Goal: Transaction & Acquisition: Purchase product/service

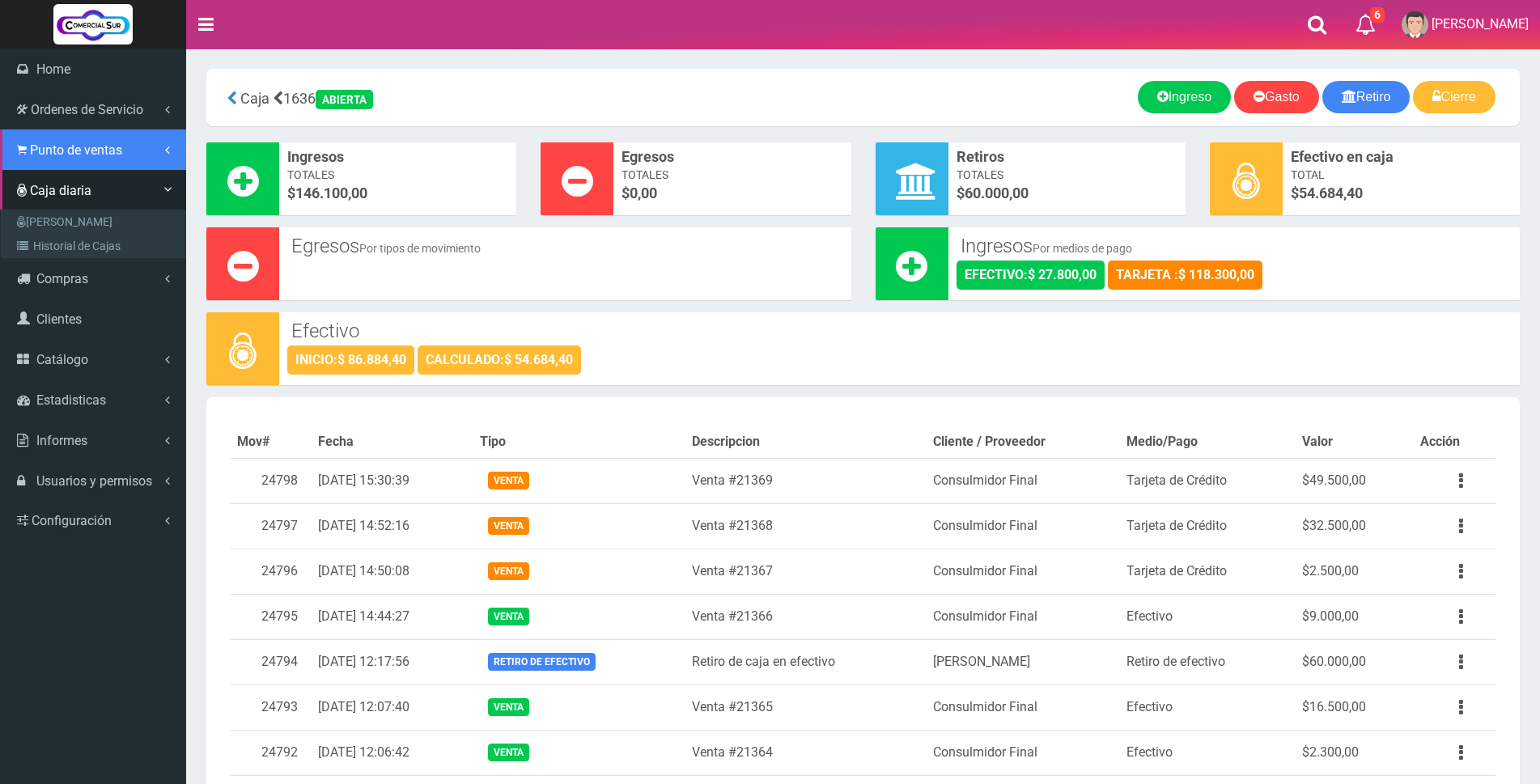
click at [60, 146] on span "Punto de ventas" at bounding box center [76, 150] width 93 height 15
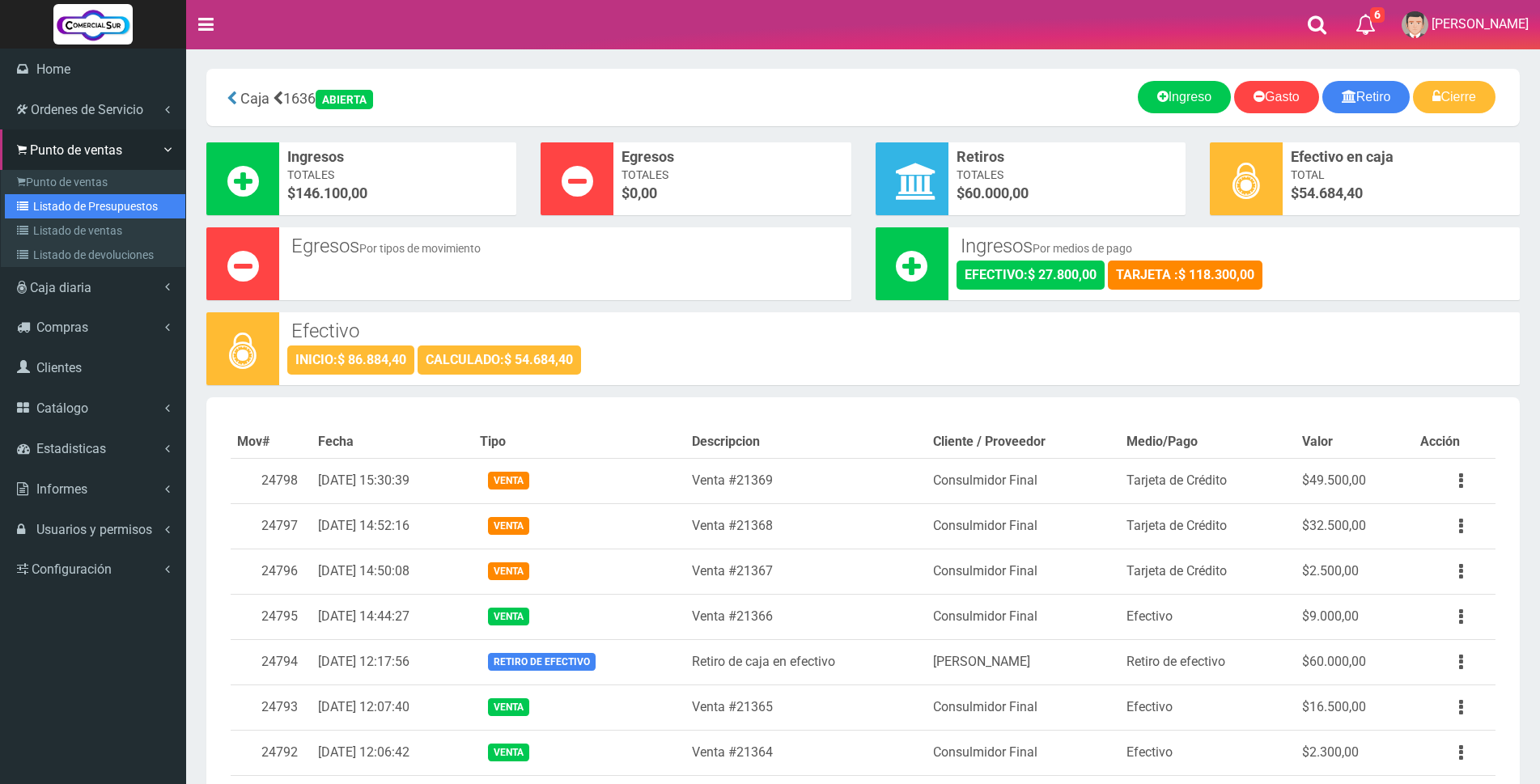
click at [60, 203] on link "Listado de Presupuestos" at bounding box center [94, 207] width 180 height 24
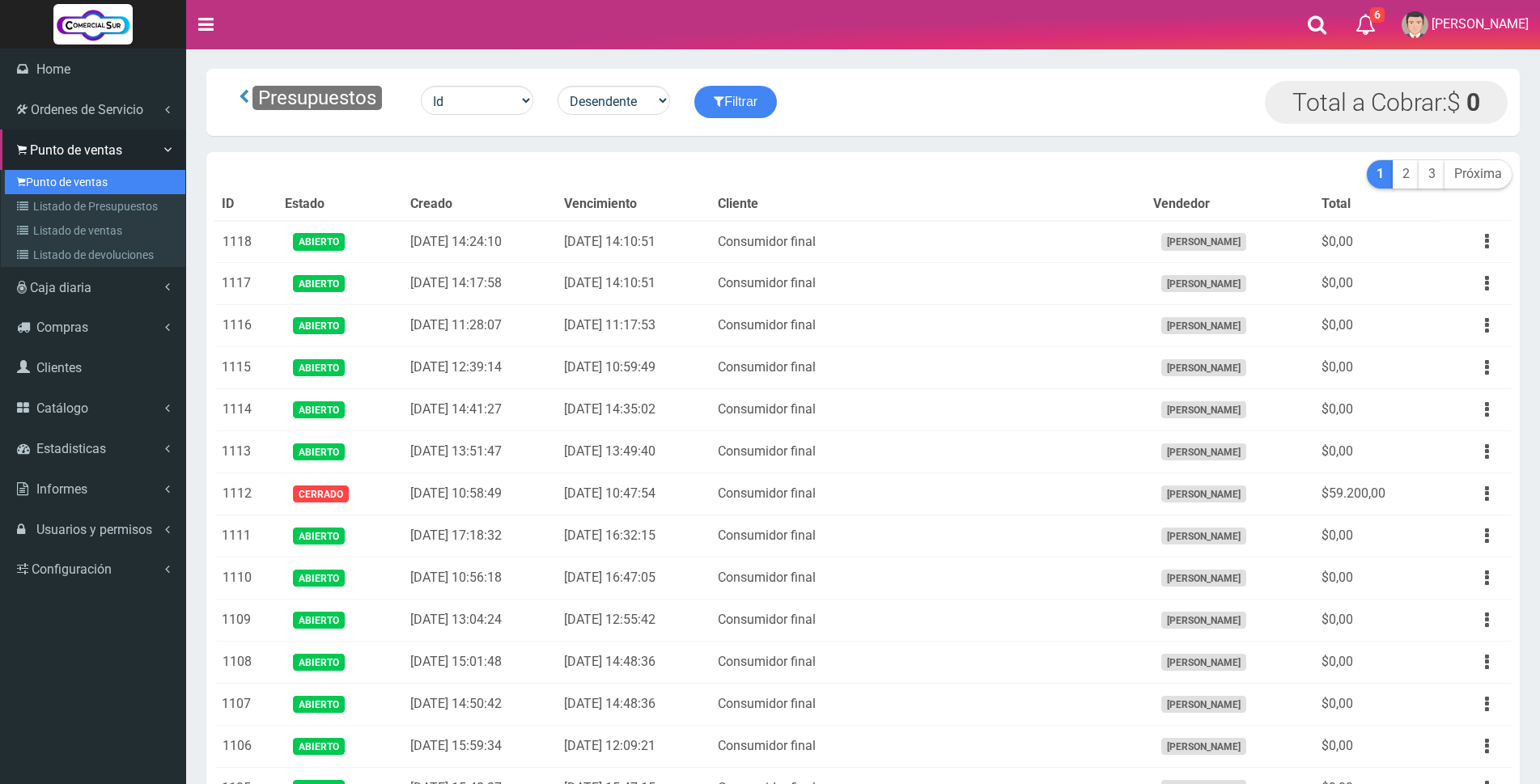
click at [49, 182] on link "Punto de ventas" at bounding box center [94, 182] width 180 height 24
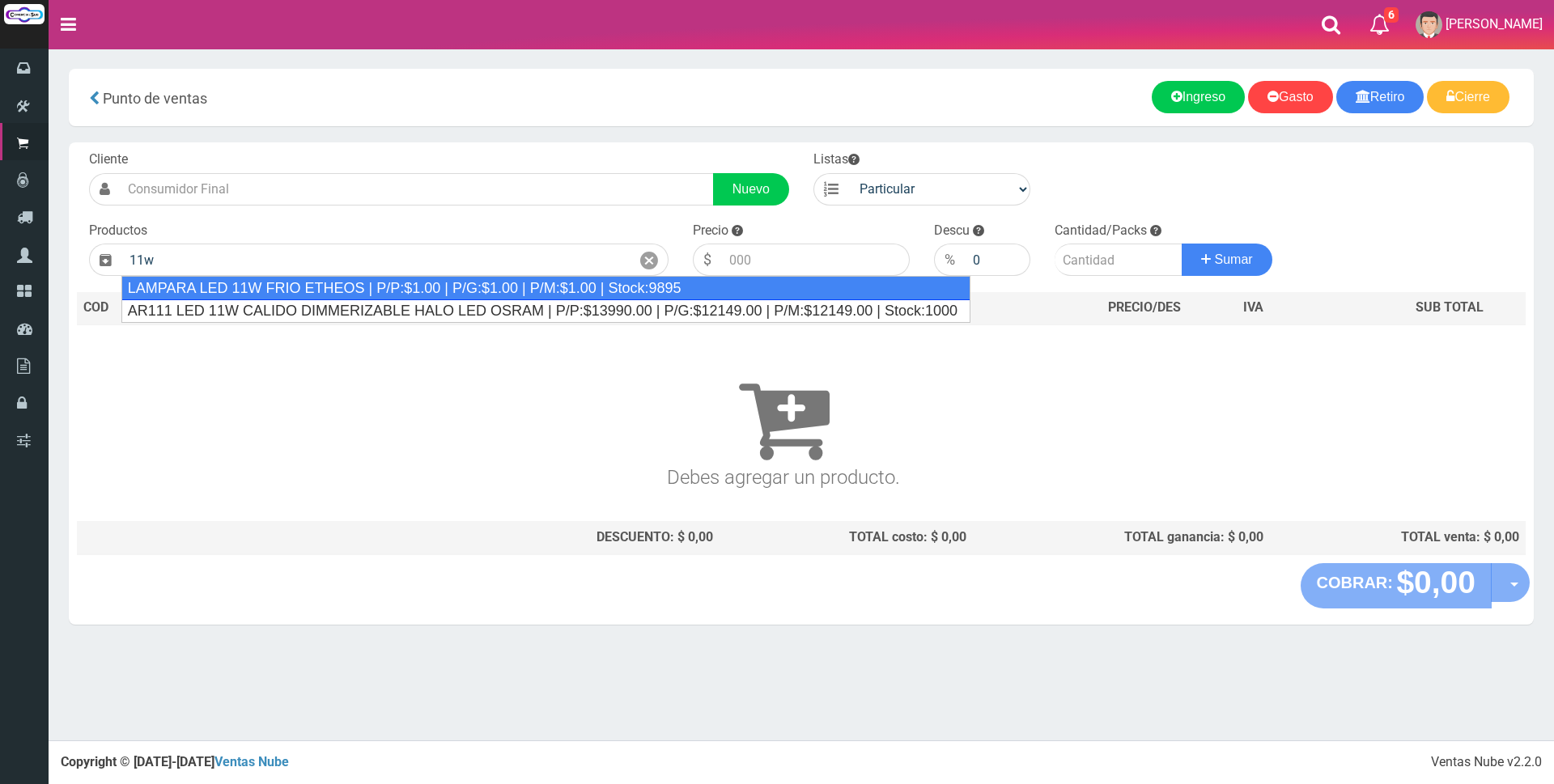
click at [364, 291] on div "LAMPARA LED 11W FRIO ETHEOS | P/P:$1.00 | P/G:$1.00 | P/M:$1.00 | Stock:9895" at bounding box center [546, 288] width 849 height 24
type input "LAMPARA LED 11W FRIO ETHEOS | P/P:$1.00 | P/G:$1.00 | P/M:$1.00 | Stock:9895"
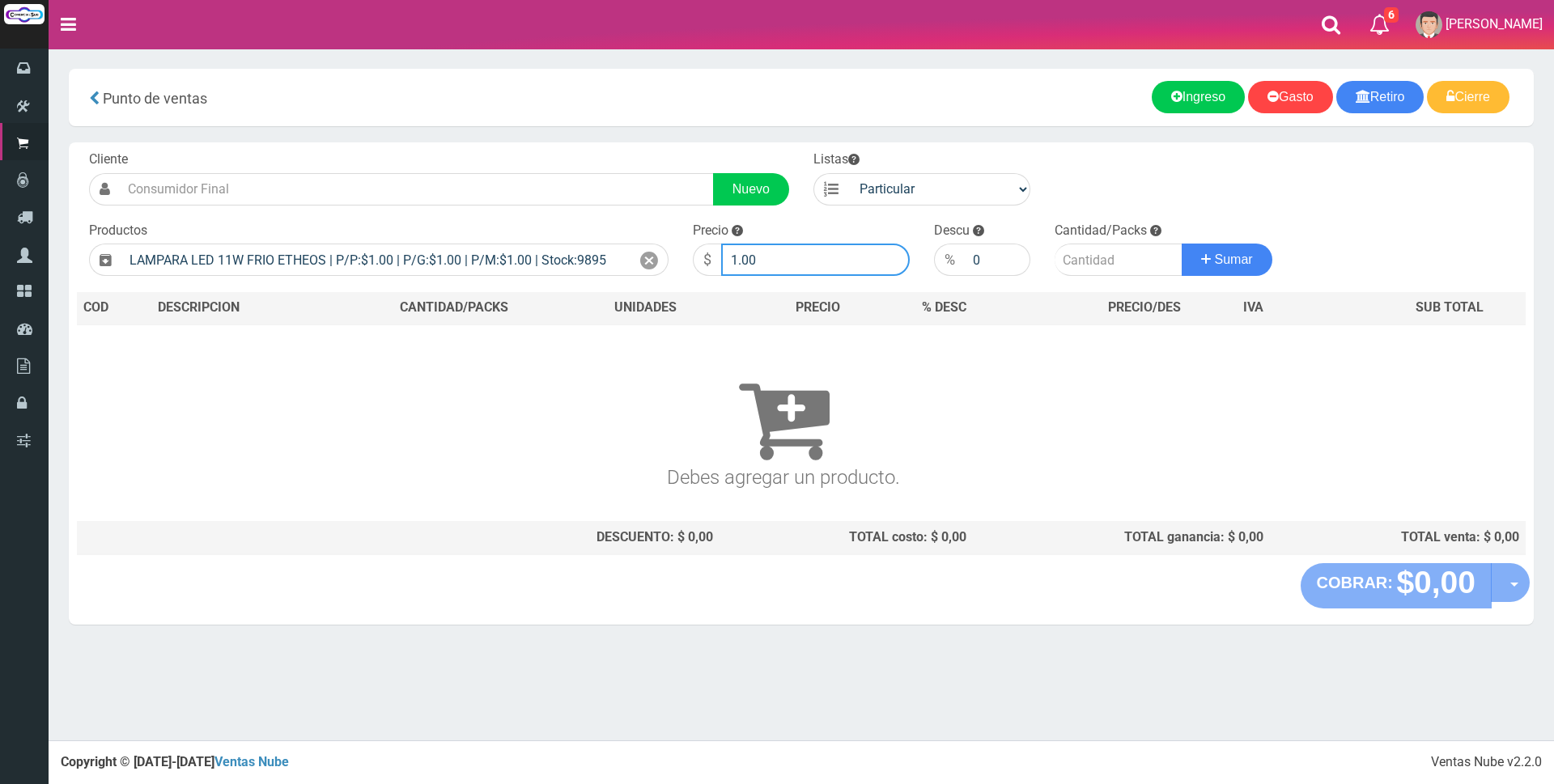
click at [809, 264] on input "1.00" at bounding box center [815, 259] width 189 height 33
type input "1"
type input "2100"
click at [1101, 260] on input "number" at bounding box center [1118, 259] width 128 height 33
type input "4"
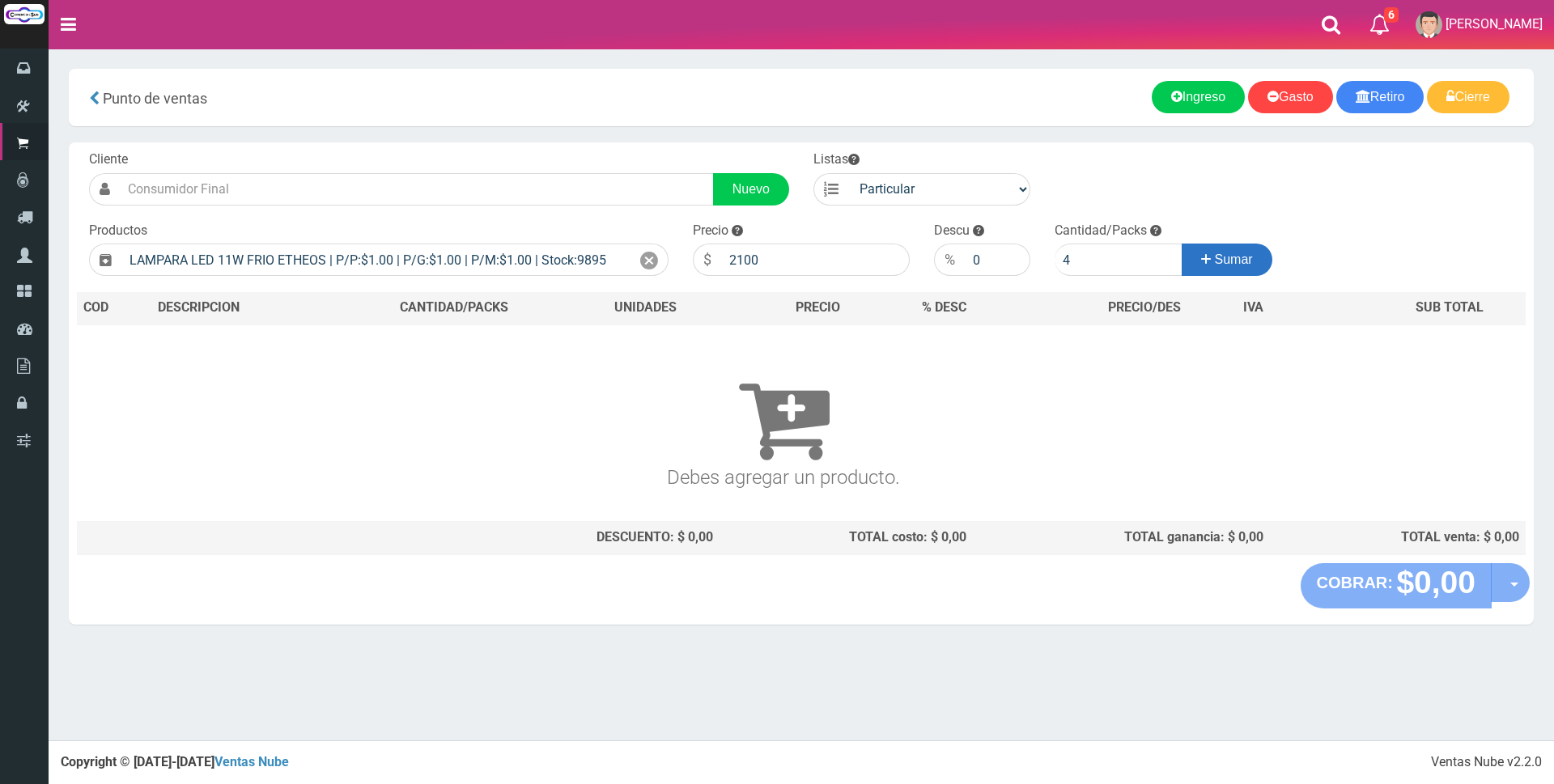
click at [1191, 251] on button "Sumar" at bounding box center [1226, 259] width 91 height 33
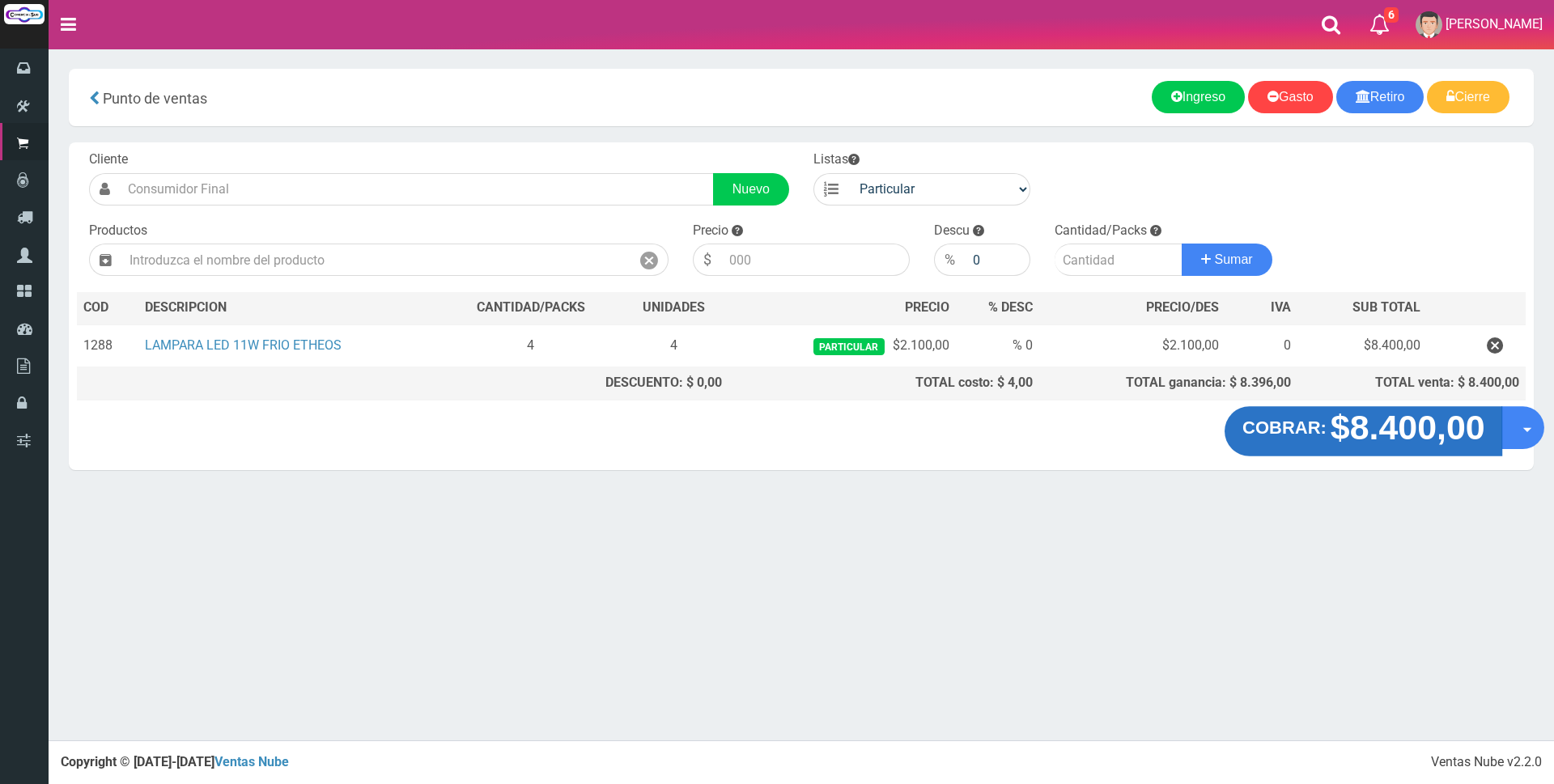
click at [1377, 423] on strong "$8.400,00" at bounding box center [1406, 427] width 154 height 38
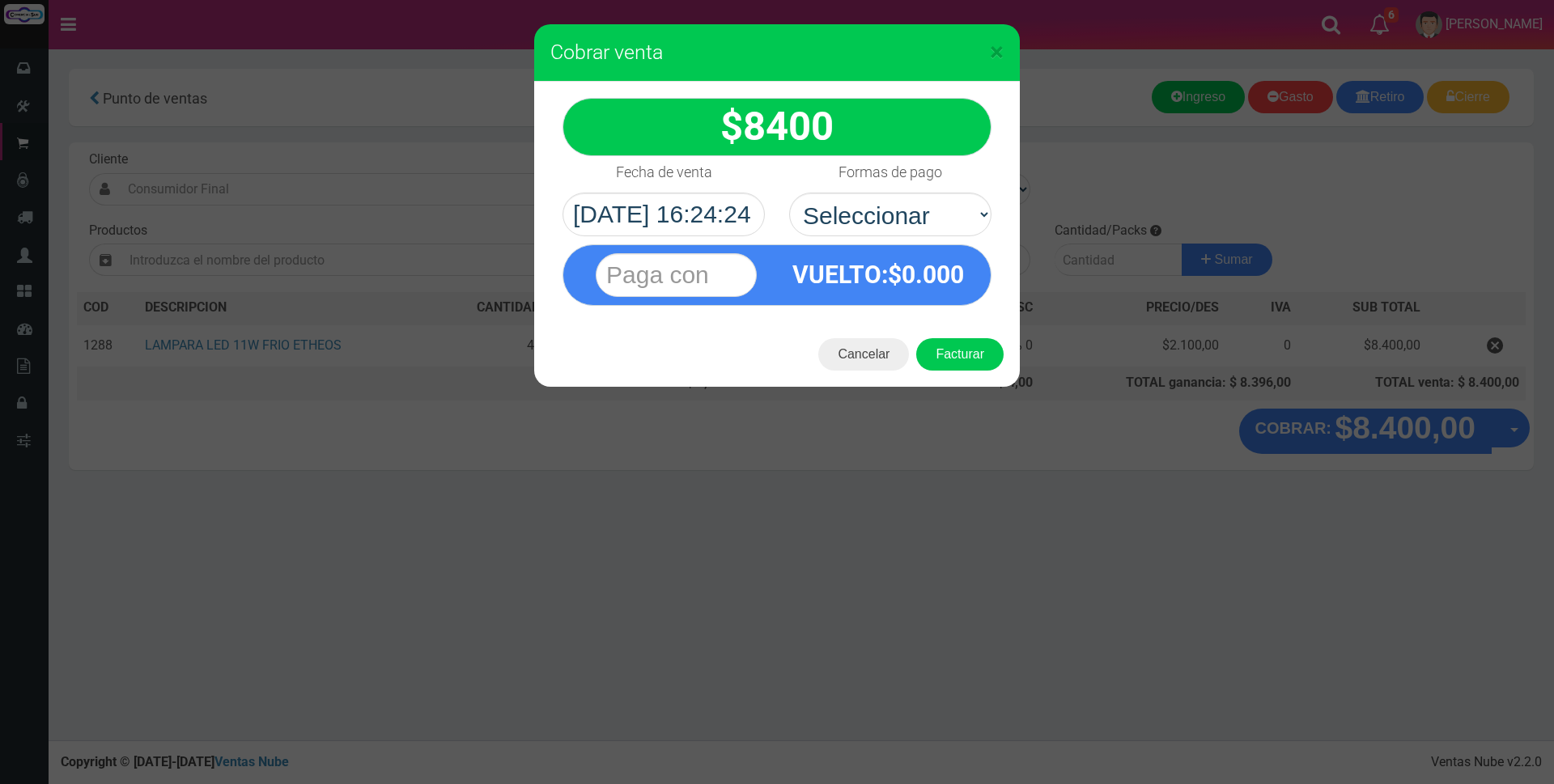
click at [883, 206] on select "Seleccionar Efectivo Tarjeta de Crédito Depósito Débito" at bounding box center [890, 214] width 202 height 44
select select "Efectivo"
click at [789, 192] on select "Seleccionar Efectivo Tarjeta de Crédito Depósito Débito" at bounding box center [890, 214] width 202 height 44
click at [717, 279] on input "text" at bounding box center [676, 275] width 161 height 44
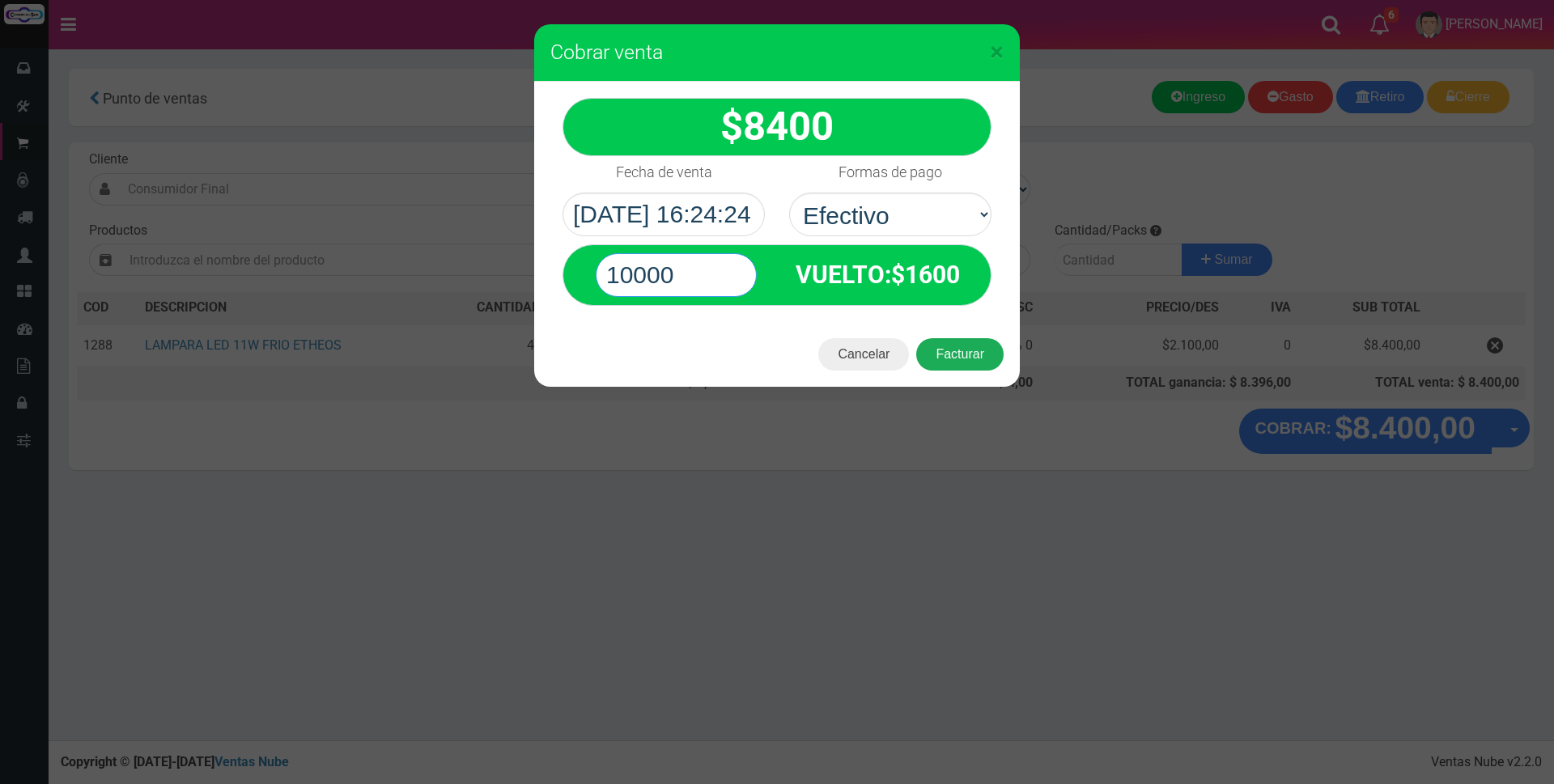
type input "10000"
click at [966, 349] on button "Facturar" at bounding box center [959, 354] width 87 height 33
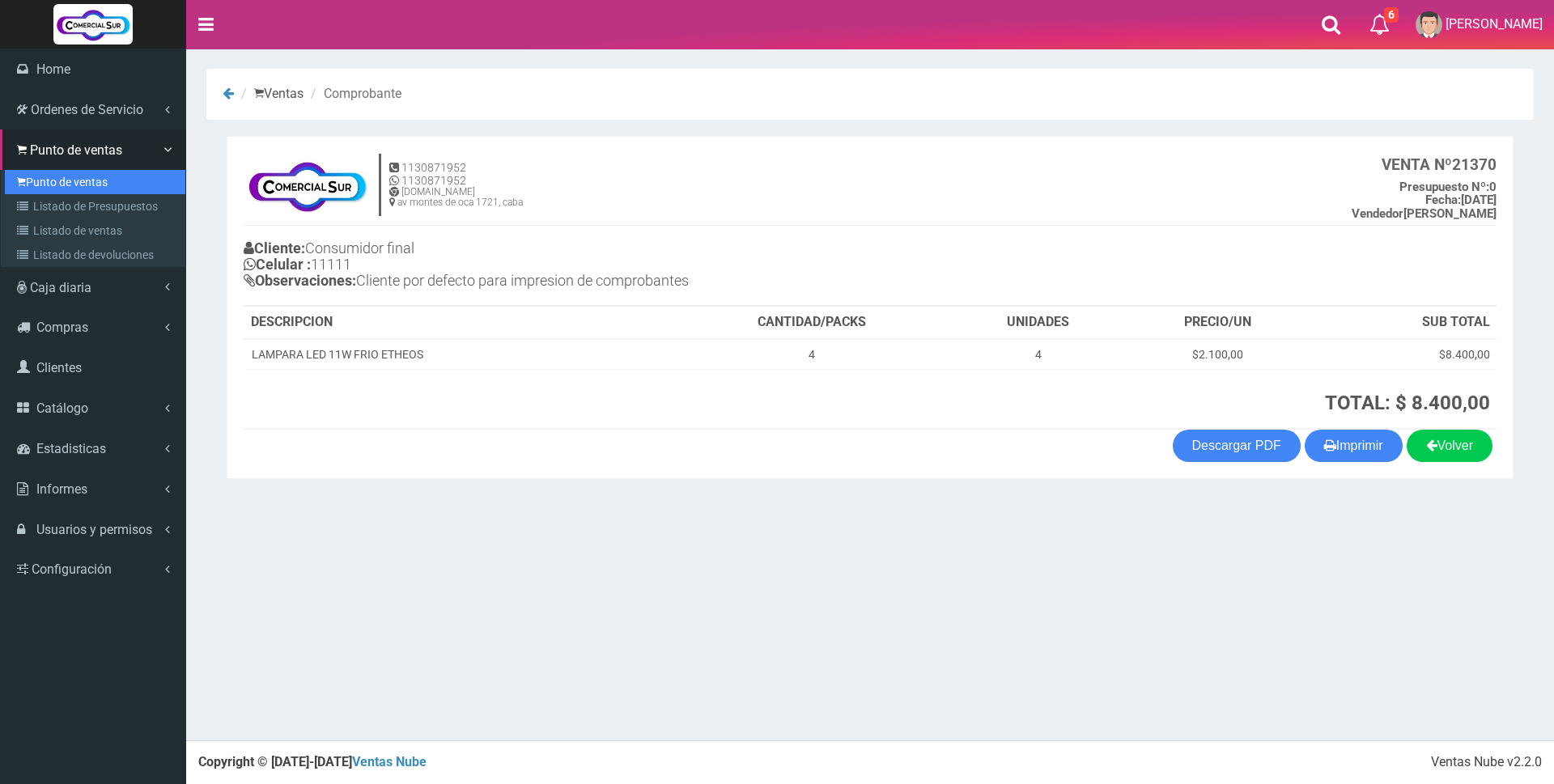
click at [44, 183] on link "Punto de ventas" at bounding box center [94, 182] width 180 height 24
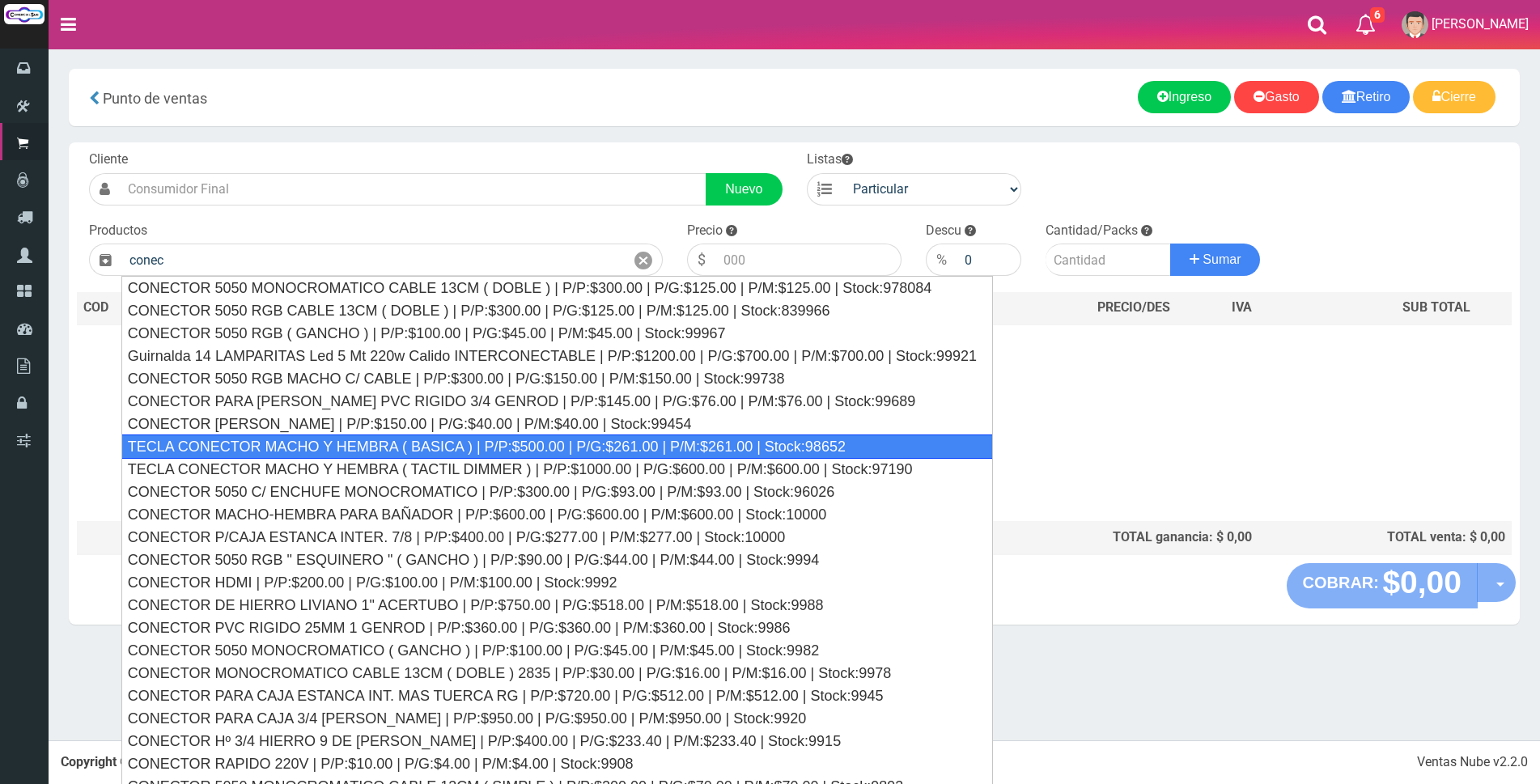
click at [750, 455] on div "TECLA CONECTOR MACHO Y HEMBRA ( BASICA ) | P/P:$500.00 | P/G:$261.00 | P/M:$261…" at bounding box center [557, 447] width 871 height 24
type input "TECLA CONECTOR MACHO Y HEMBRA ( BASICA ) | P/P:$500.00 | P/G:$261.00 | P/M:$261…"
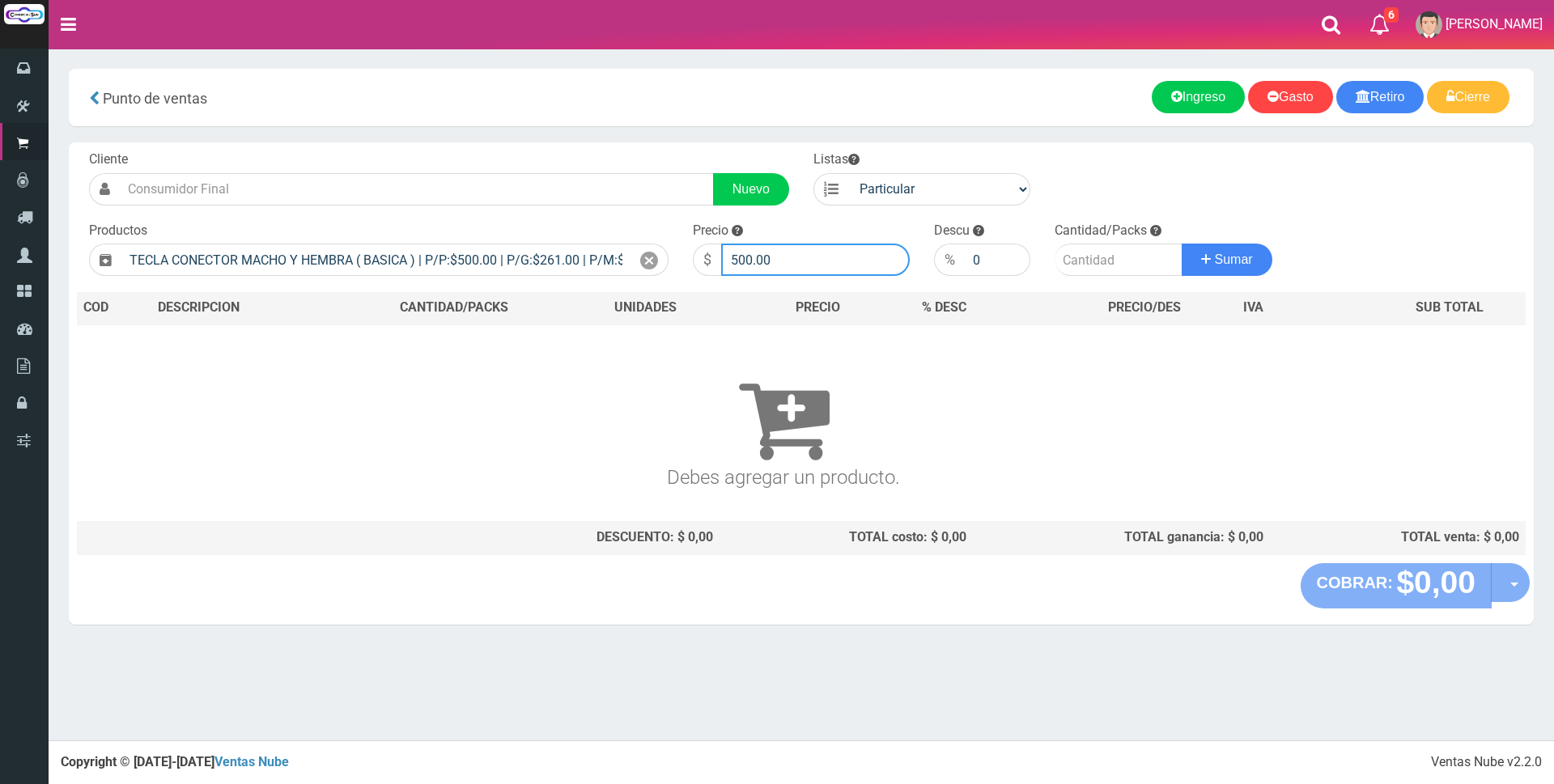
click at [788, 249] on input "500.00" at bounding box center [815, 259] width 189 height 33
type input "5"
type input "1000"
click at [1093, 265] on input "number" at bounding box center [1118, 259] width 128 height 33
type input "8"
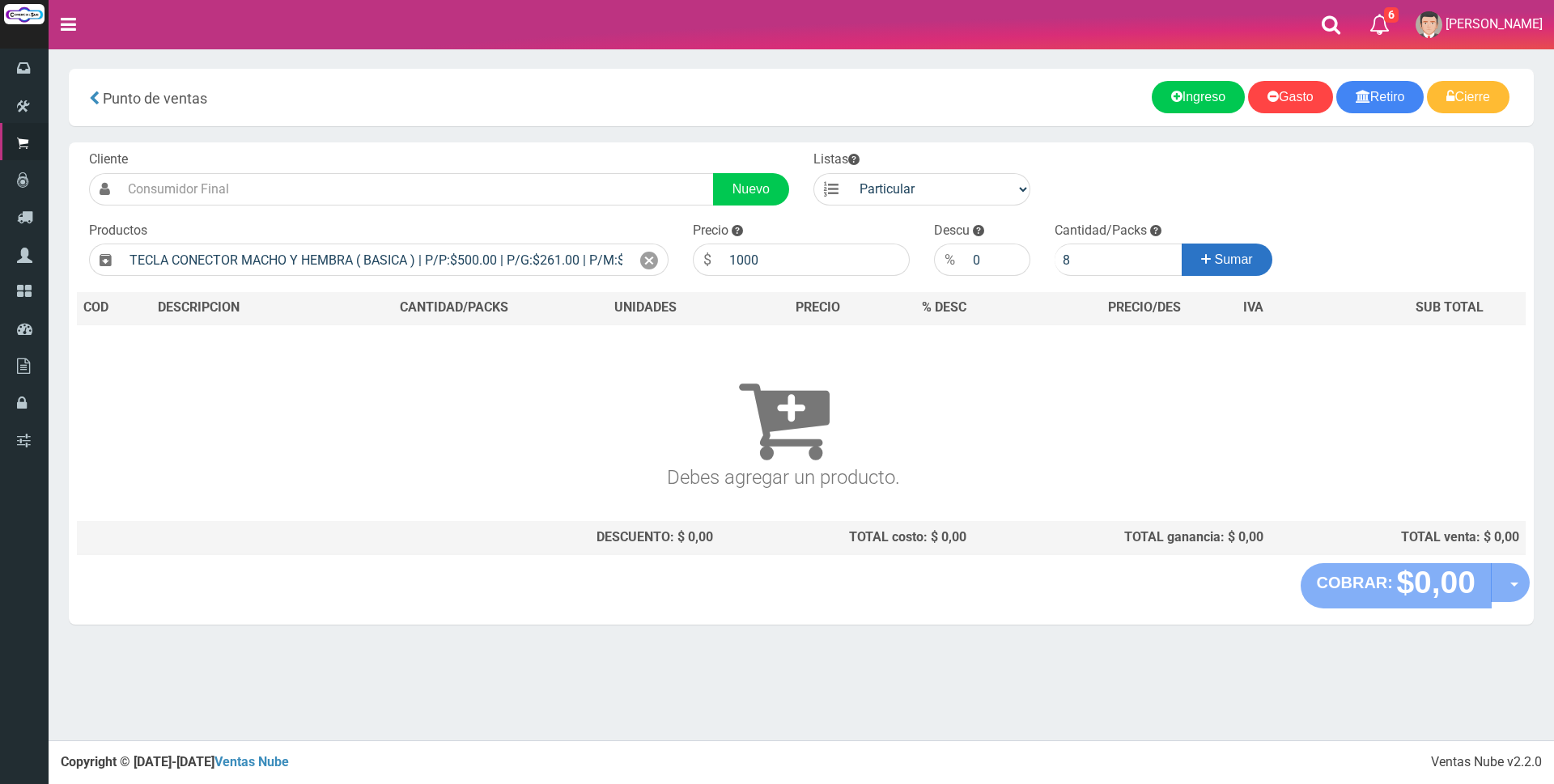
click at [1215, 265] on span "Sumar" at bounding box center [1233, 259] width 38 height 14
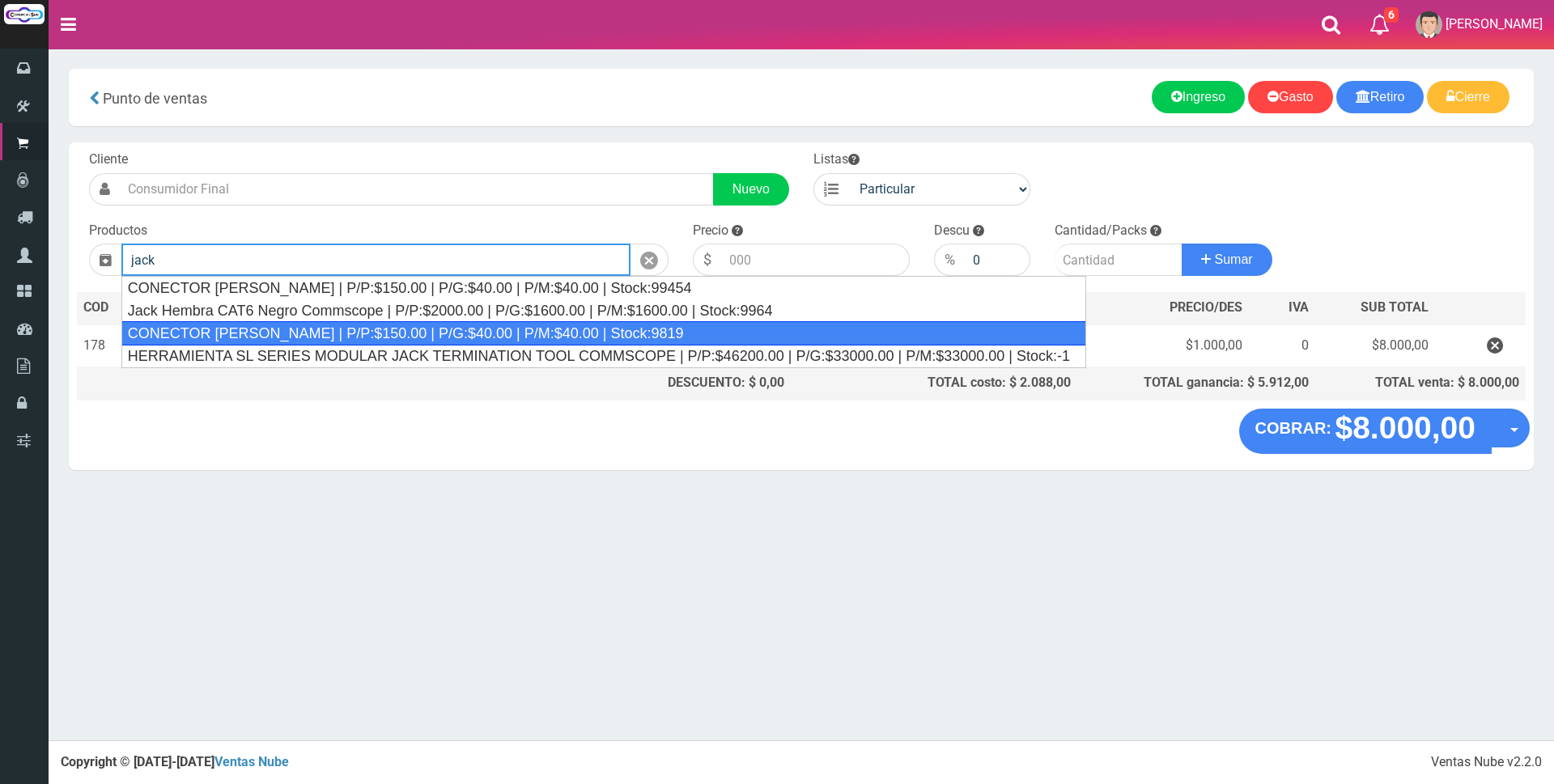
click at [642, 330] on div "CONECTOR JACK MACHO | P/P:$150.00 | P/G:$40.00 | P/M:$40.00 | Stock:9819" at bounding box center [604, 334] width 965 height 24
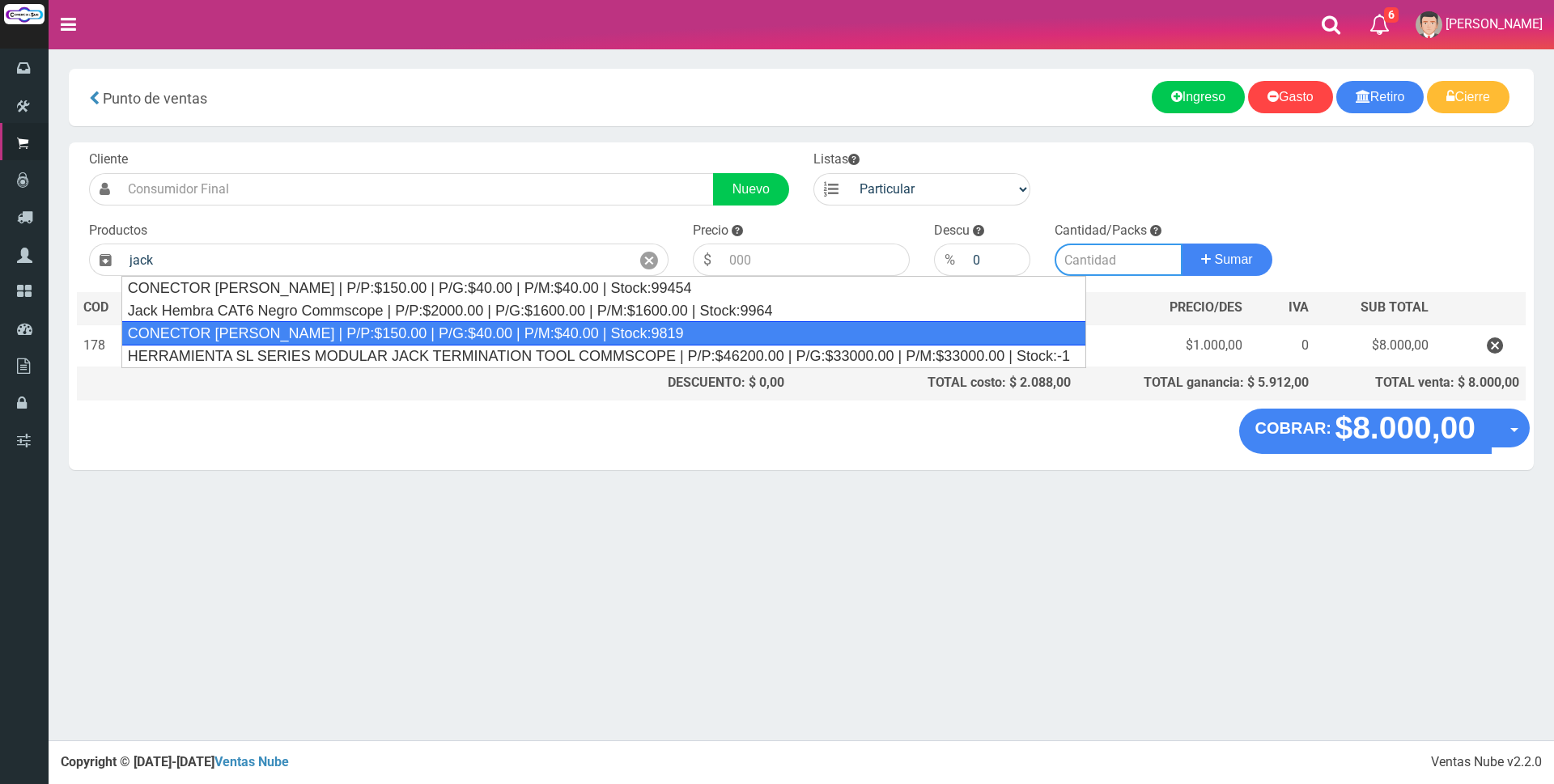
type input "CONECTOR JACK MACHO | P/P:$150.00 | P/G:$40.00 | P/M:$40.00 | Stock:9819"
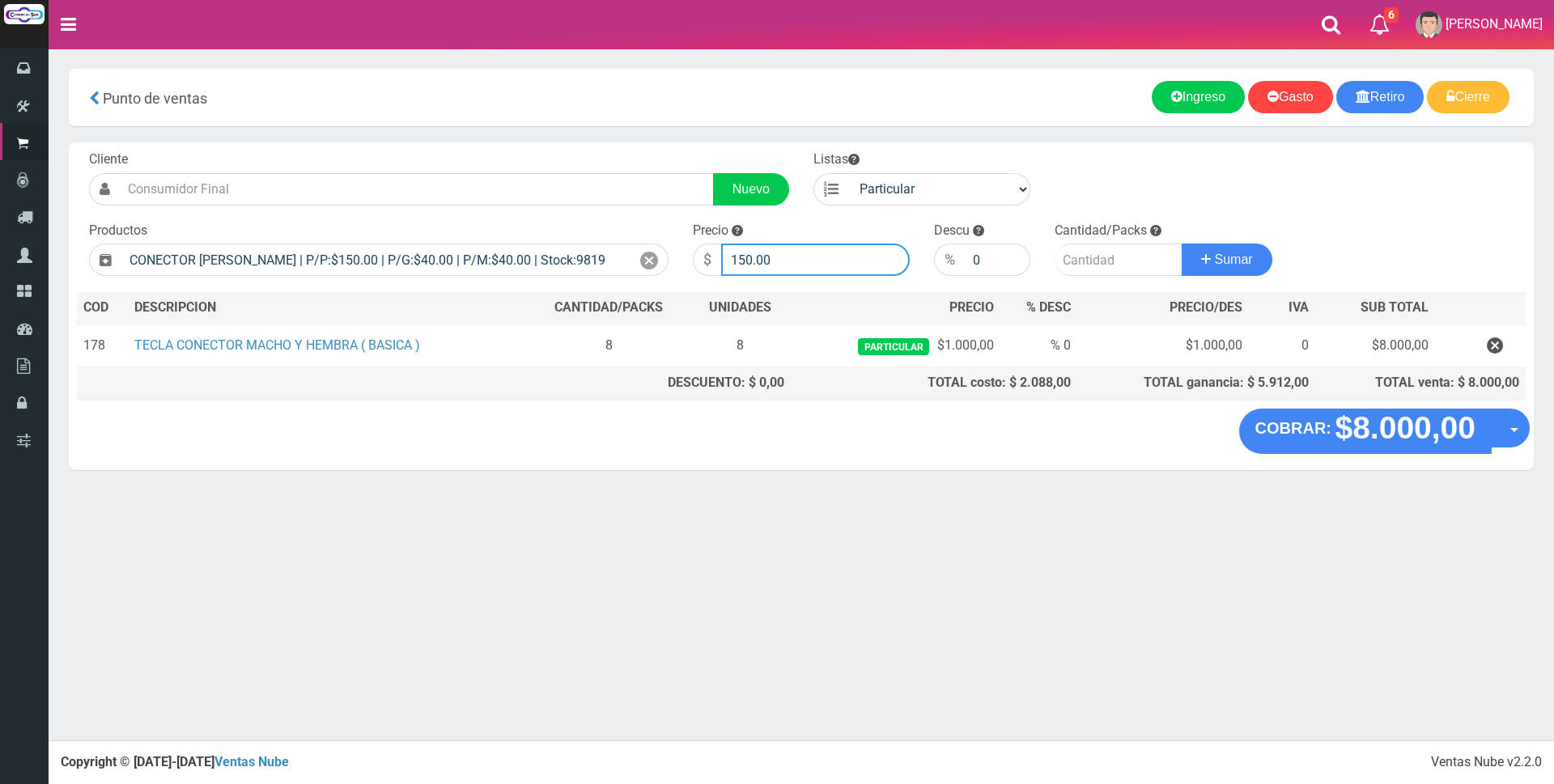
click at [787, 259] on input "150.00" at bounding box center [815, 259] width 189 height 33
type input "1"
type input "500"
click at [1087, 262] on input "number" at bounding box center [1118, 259] width 128 height 33
type input "8"
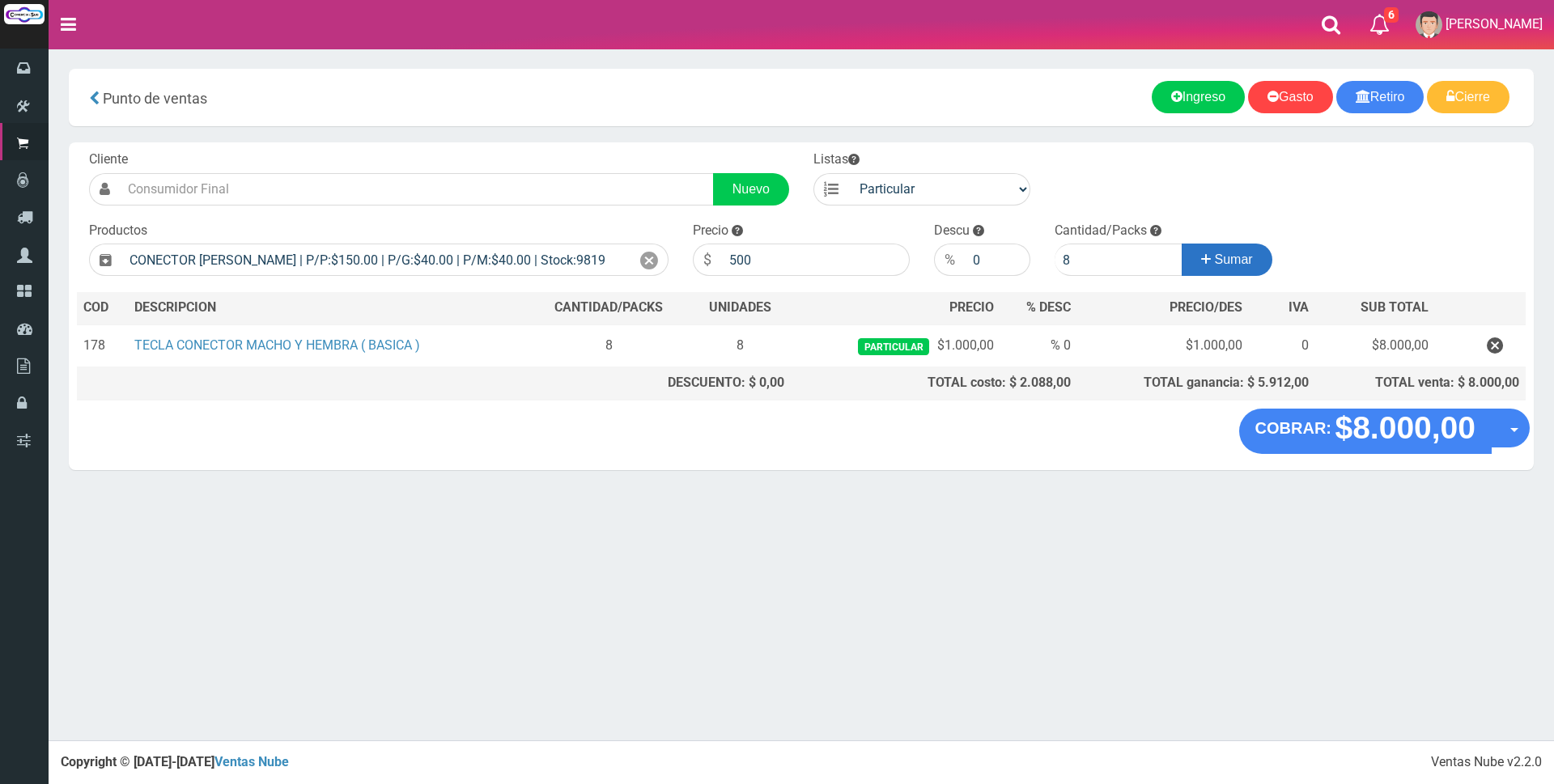
click at [1220, 258] on span "Sumar" at bounding box center [1233, 259] width 38 height 14
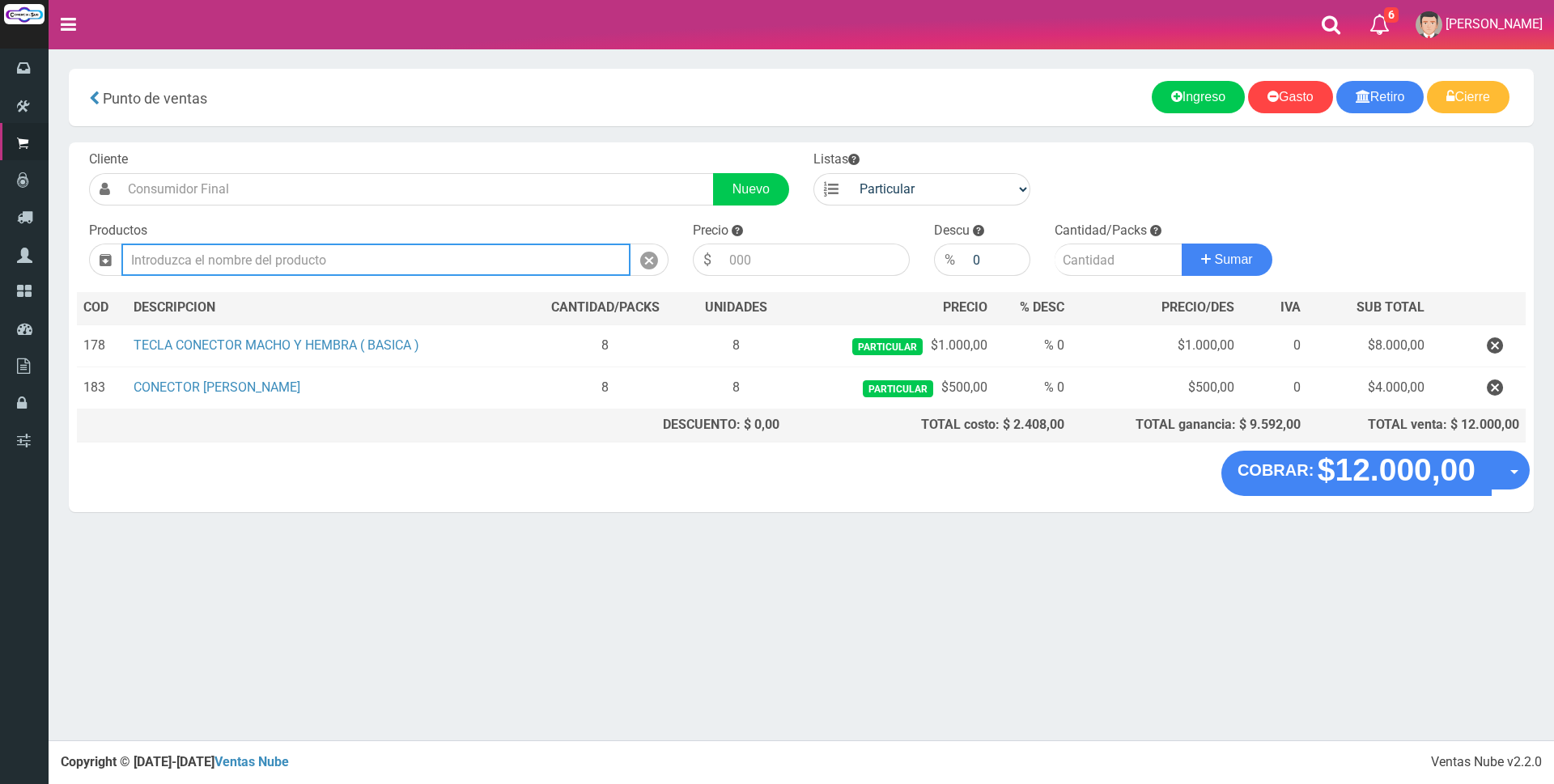
click at [574, 260] on input "text" at bounding box center [376, 259] width 509 height 33
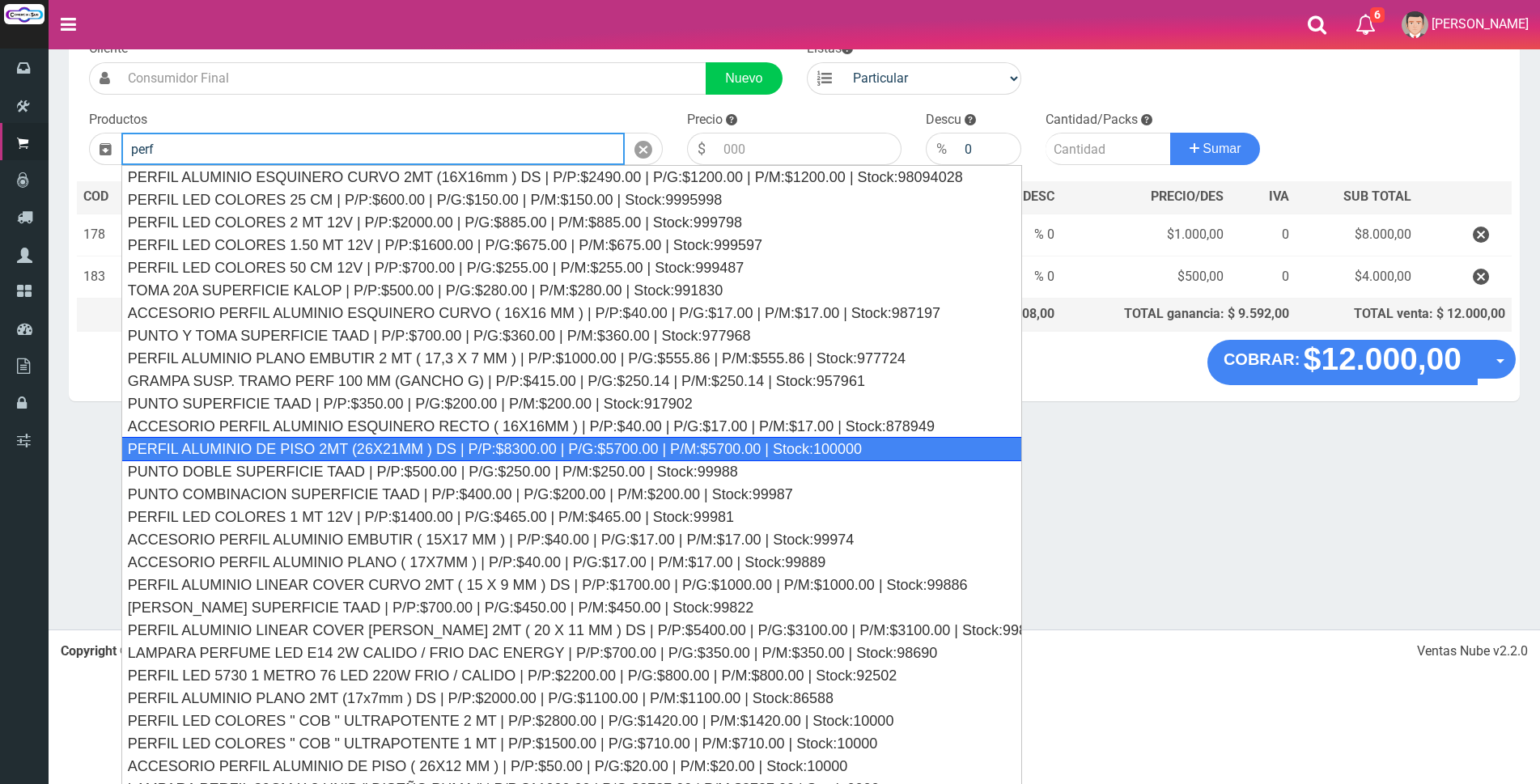
scroll to position [128, 0]
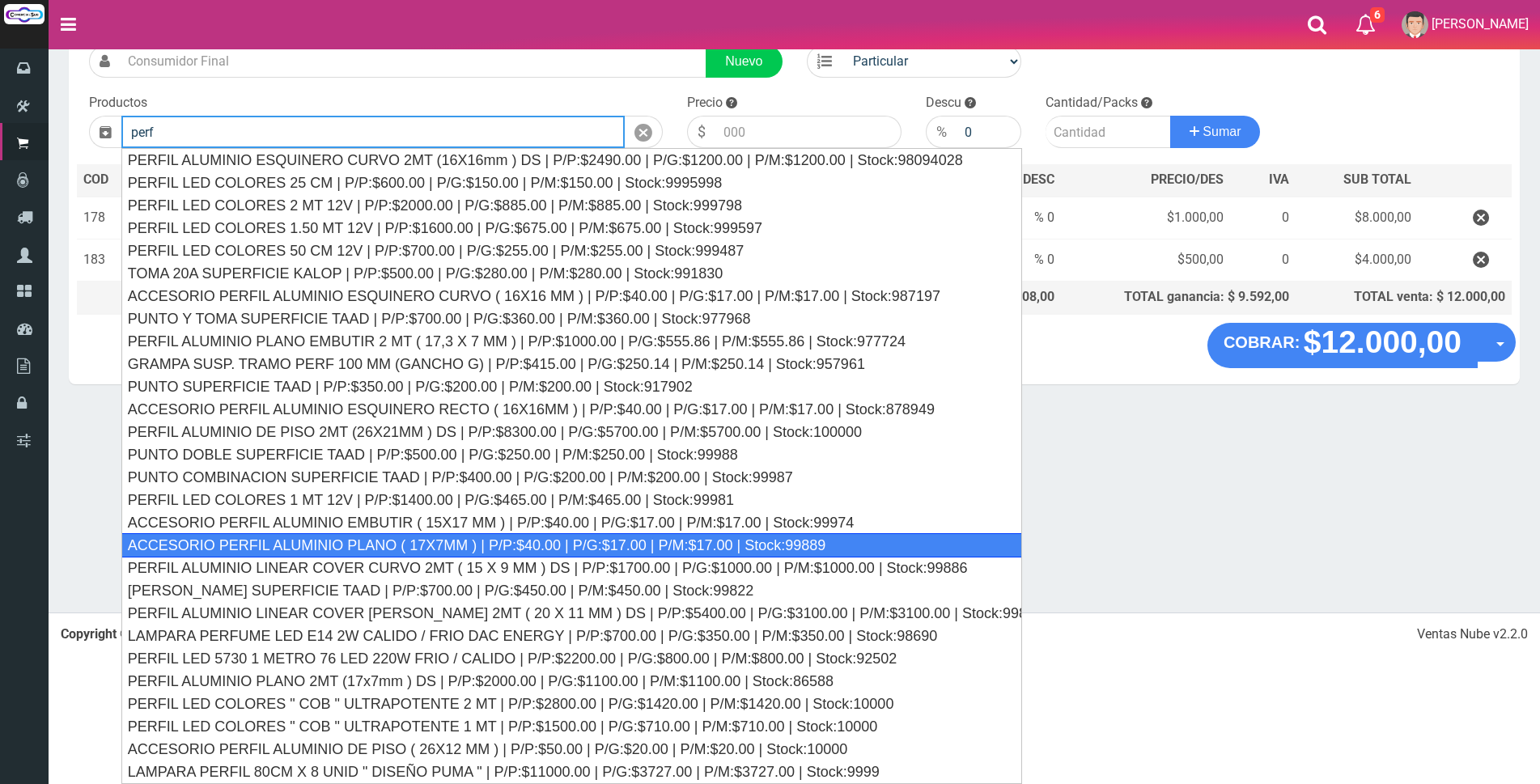
click at [436, 549] on div "ACCESORIO PERFIL ALUMINIO PLANO ( 17X7MM ) | P/P:$40.00 | P/G:$17.00 | P/M:$17.…" at bounding box center [571, 545] width 900 height 24
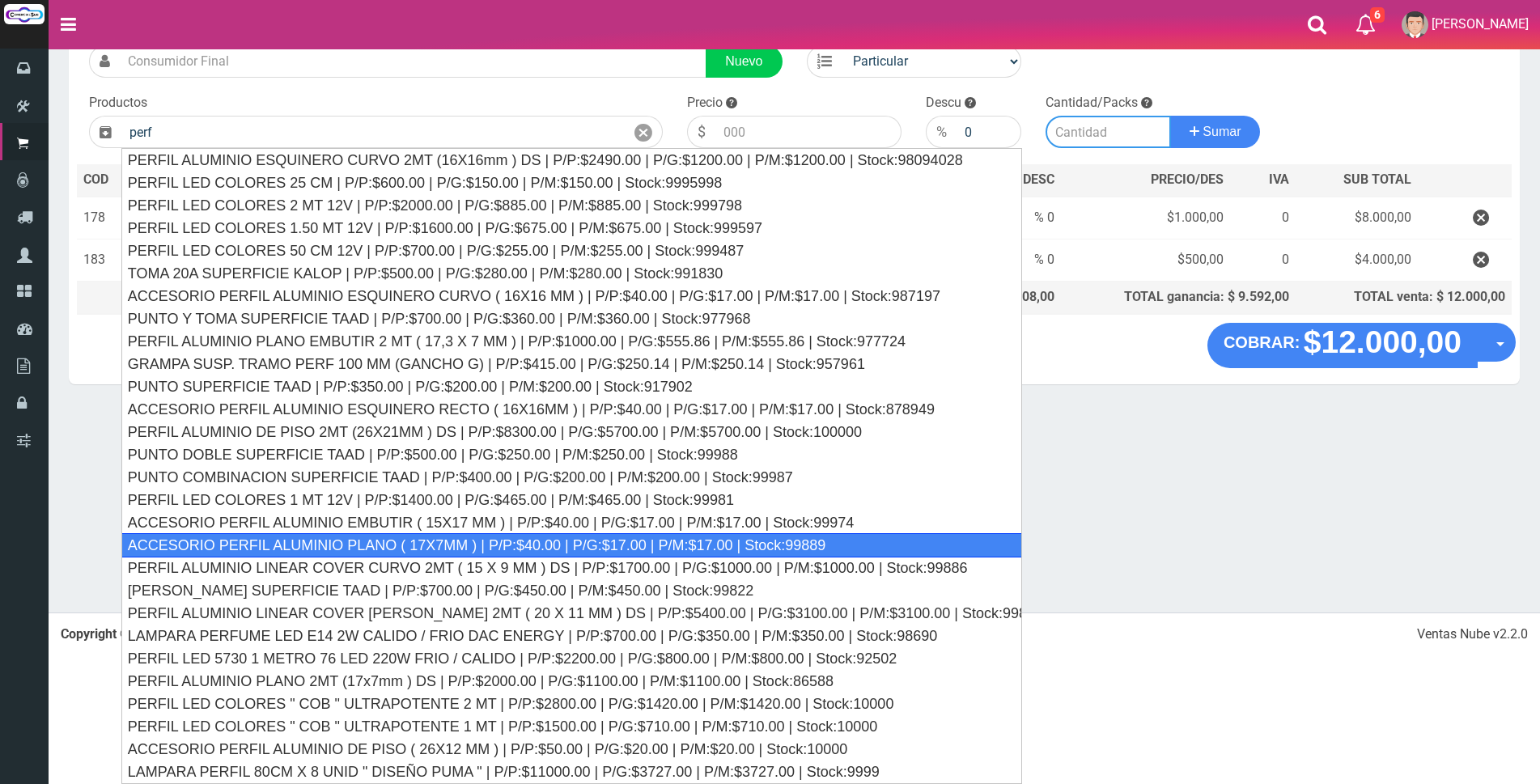
type input "ACCESORIO PERFIL ALUMINIO PLANO ( 17X7MM ) | P/P:$40.00 | P/G:$17.00 | P/M:$17.…"
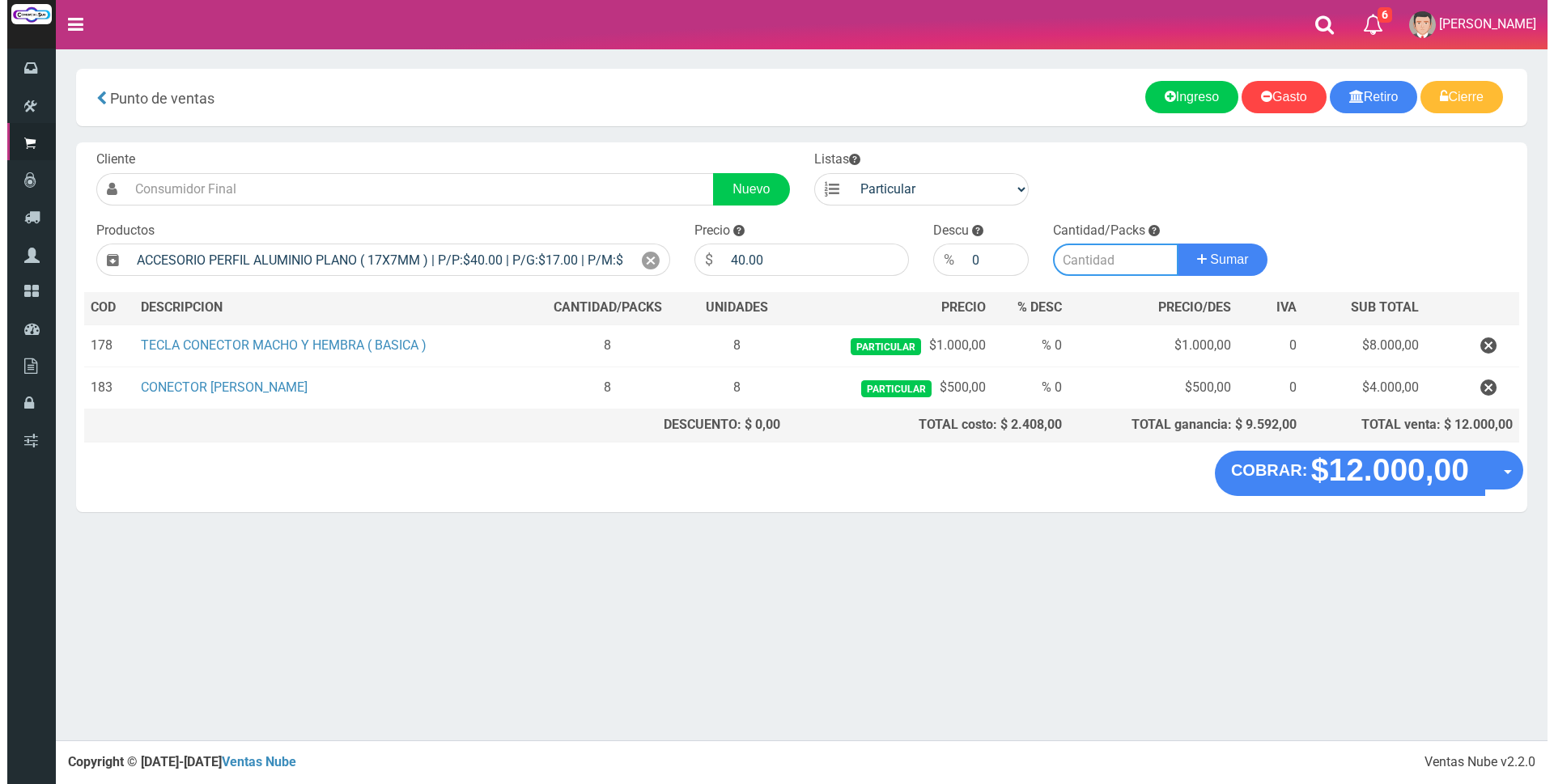
scroll to position [0, 0]
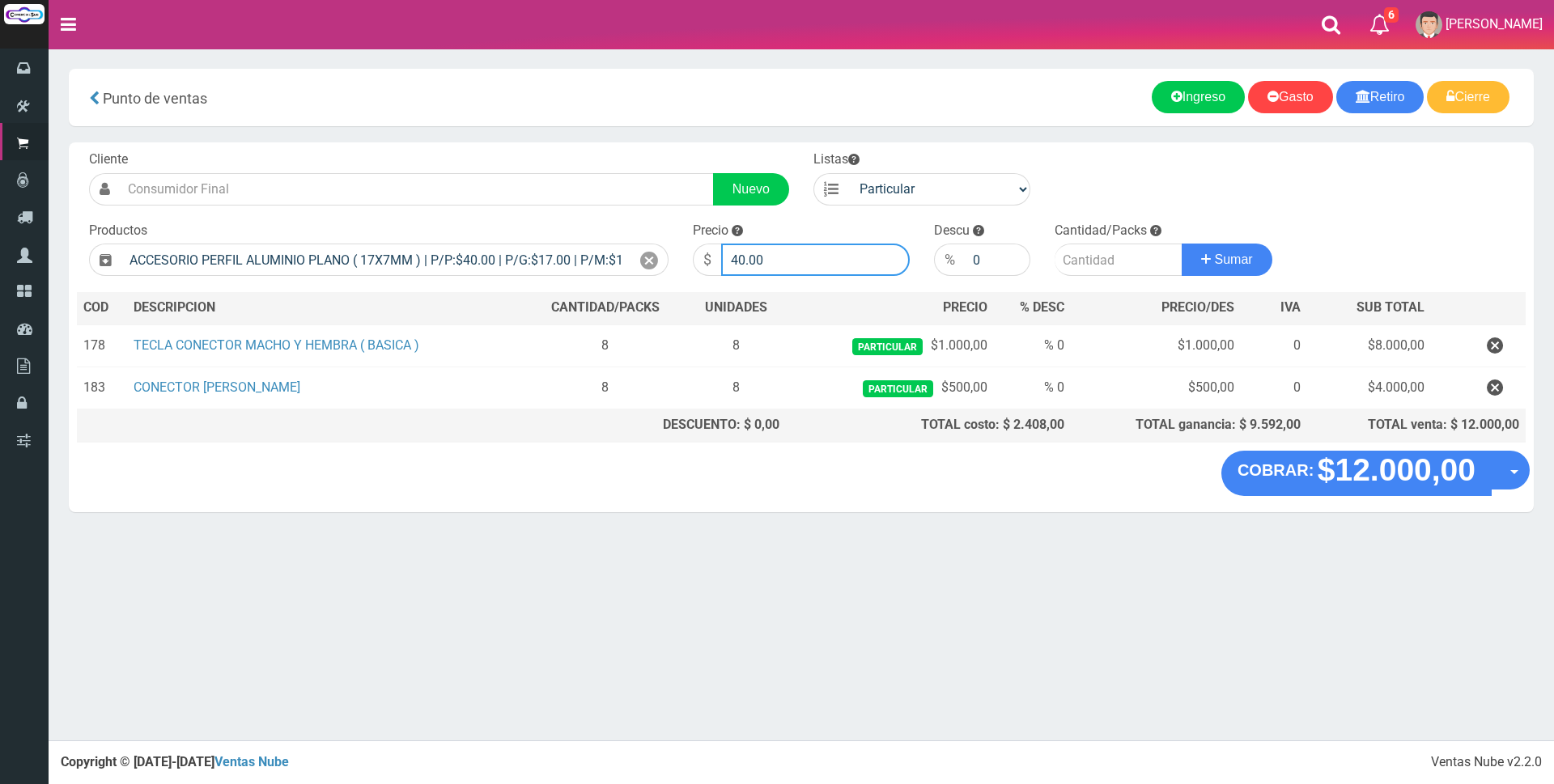
click at [822, 262] on input "40.00" at bounding box center [815, 259] width 189 height 33
type input "4"
type input "5500"
click at [1101, 253] on input "number" at bounding box center [1118, 259] width 128 height 33
type input "12"
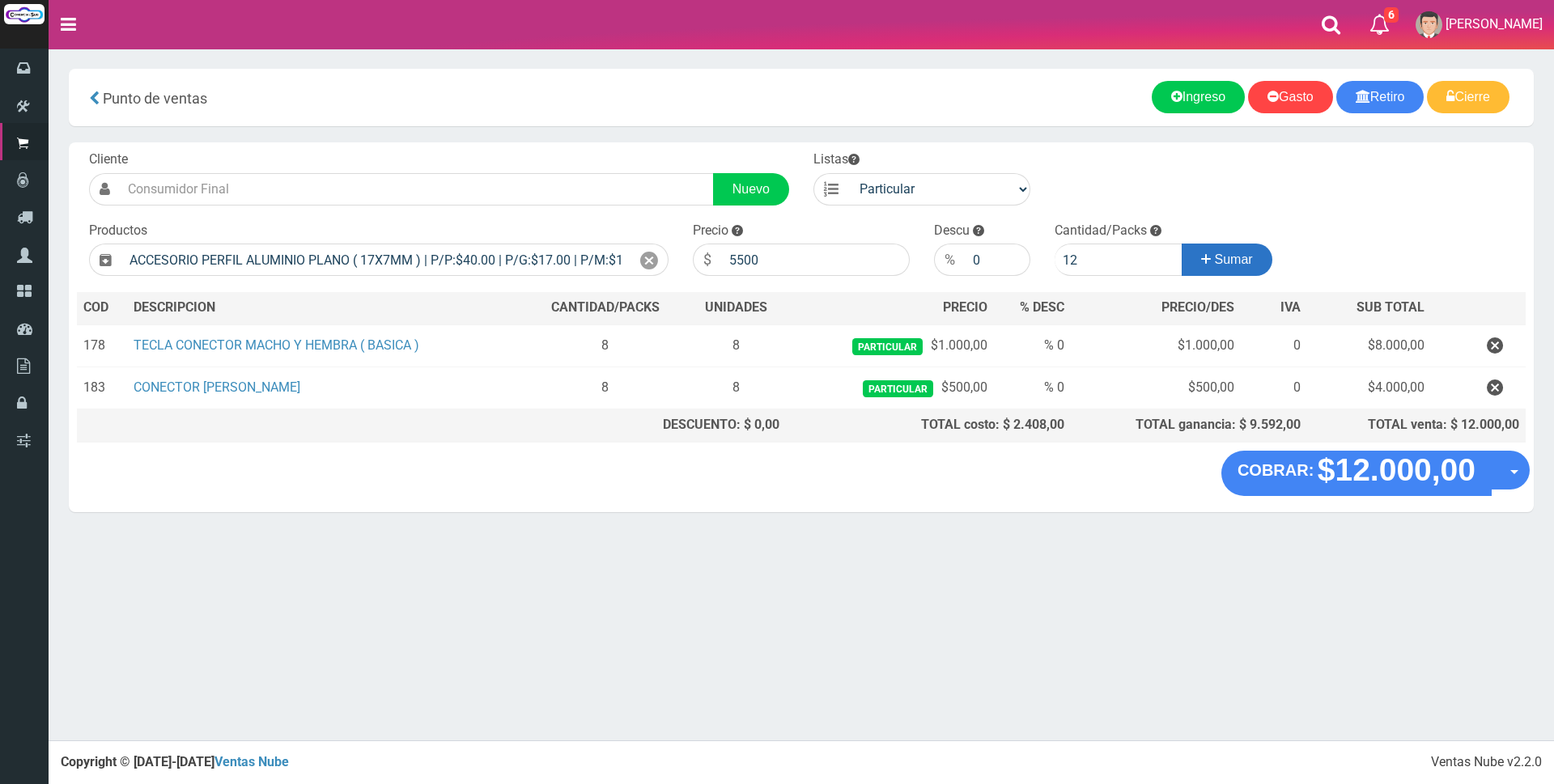
click at [1261, 257] on button "Sumar" at bounding box center [1226, 259] width 91 height 33
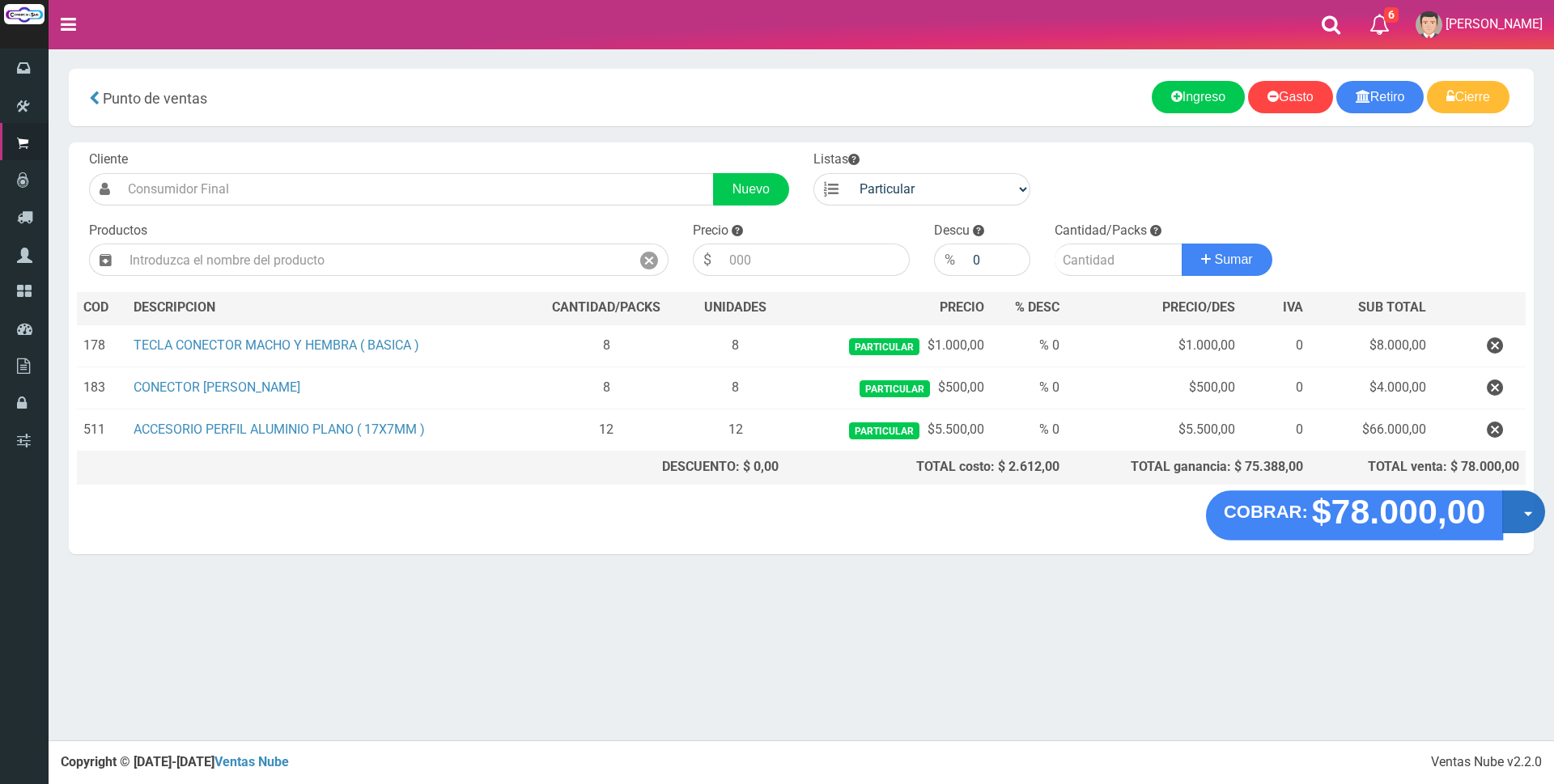
click at [1514, 511] on button "Opciones" at bounding box center [1523, 511] width 43 height 43
click at [1508, 546] on link "Crear presupuesto" at bounding box center [1471, 554] width 145 height 37
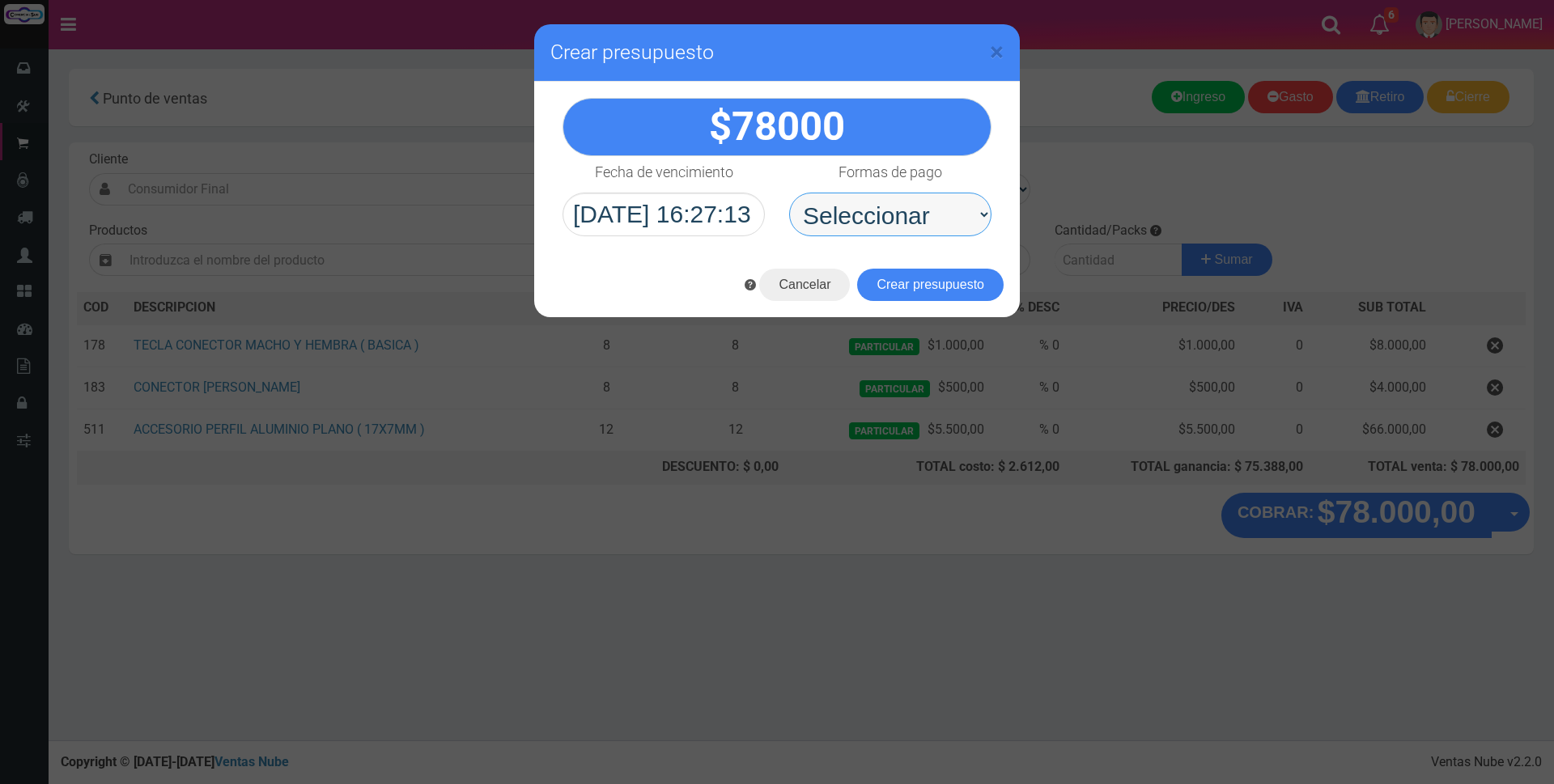
click at [834, 211] on select "Seleccionar Efectivo Tarjeta de Crédito Depósito Débito" at bounding box center [890, 214] width 202 height 44
select select "Depósito"
click at [789, 192] on select "Seleccionar Efectivo Tarjeta de Crédito Depósito Débito" at bounding box center [890, 214] width 202 height 44
click at [926, 288] on button "Crear presupuesto" at bounding box center [929, 284] width 147 height 33
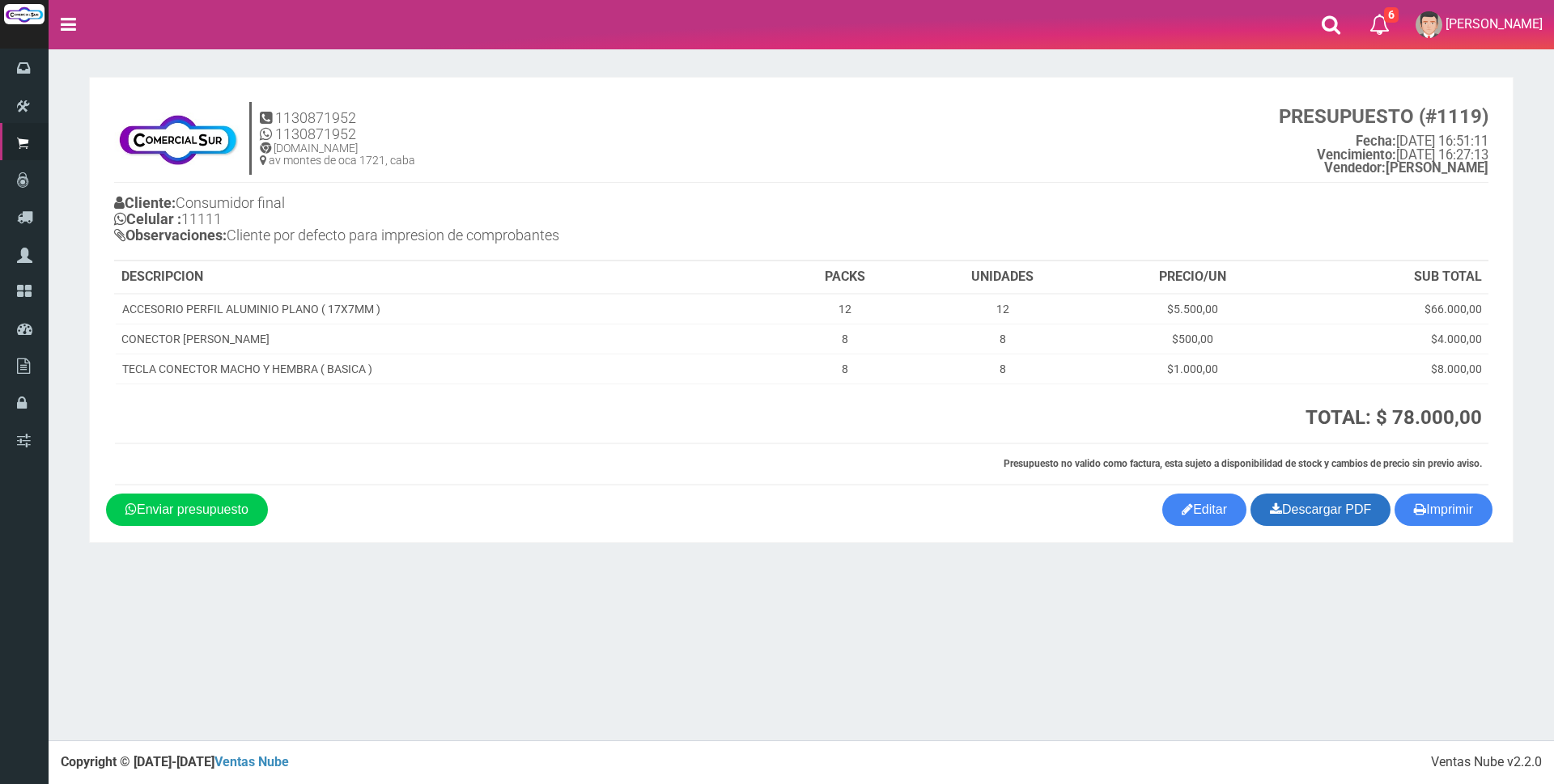
click at [1314, 509] on link "Descargar PDF" at bounding box center [1320, 509] width 140 height 33
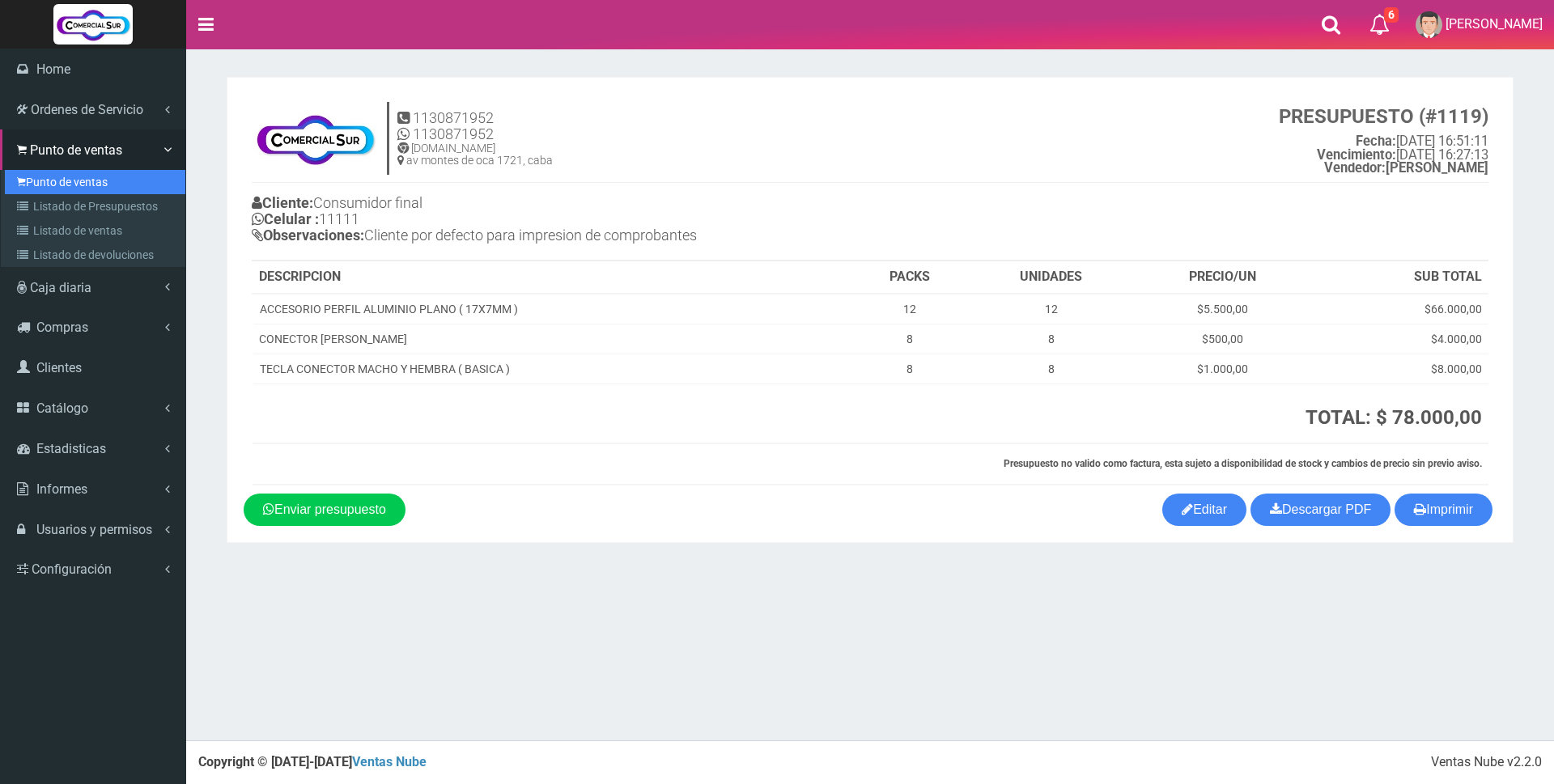
click at [43, 178] on link "Punto de ventas" at bounding box center [94, 182] width 180 height 24
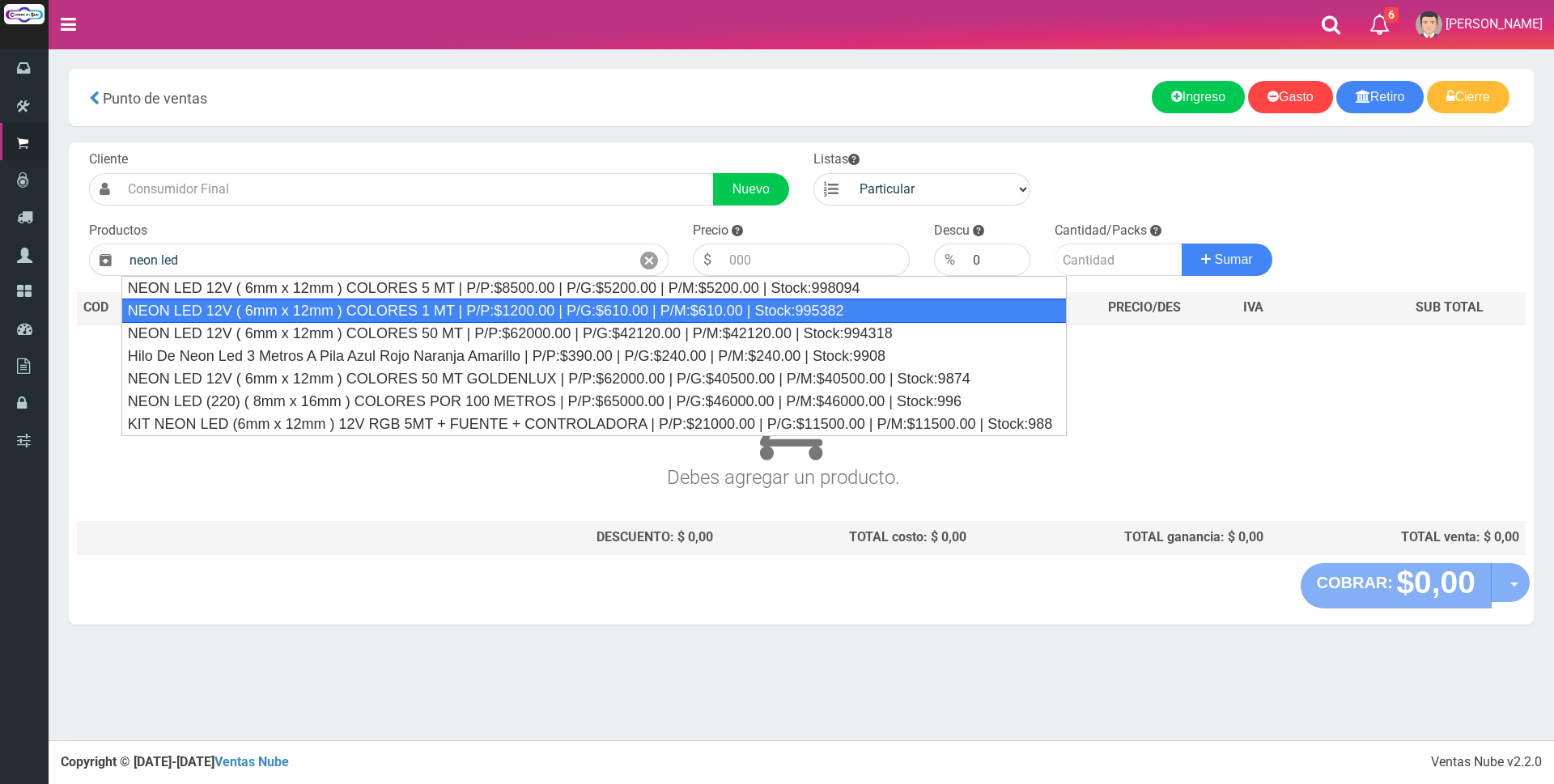
click at [442, 312] on div "NEON LED 12V ( 6mm x 12mm ) COLORES 1 MT | P/P:$1200.00 | P/G:$610.00 | P/M:$61…" at bounding box center [594, 310] width 945 height 24
type input "NEON LED 12V ( 6mm x 12mm ) COLORES 1 MT | P/P:$1200.00 | P/G:$610.00 | P/M:$61…"
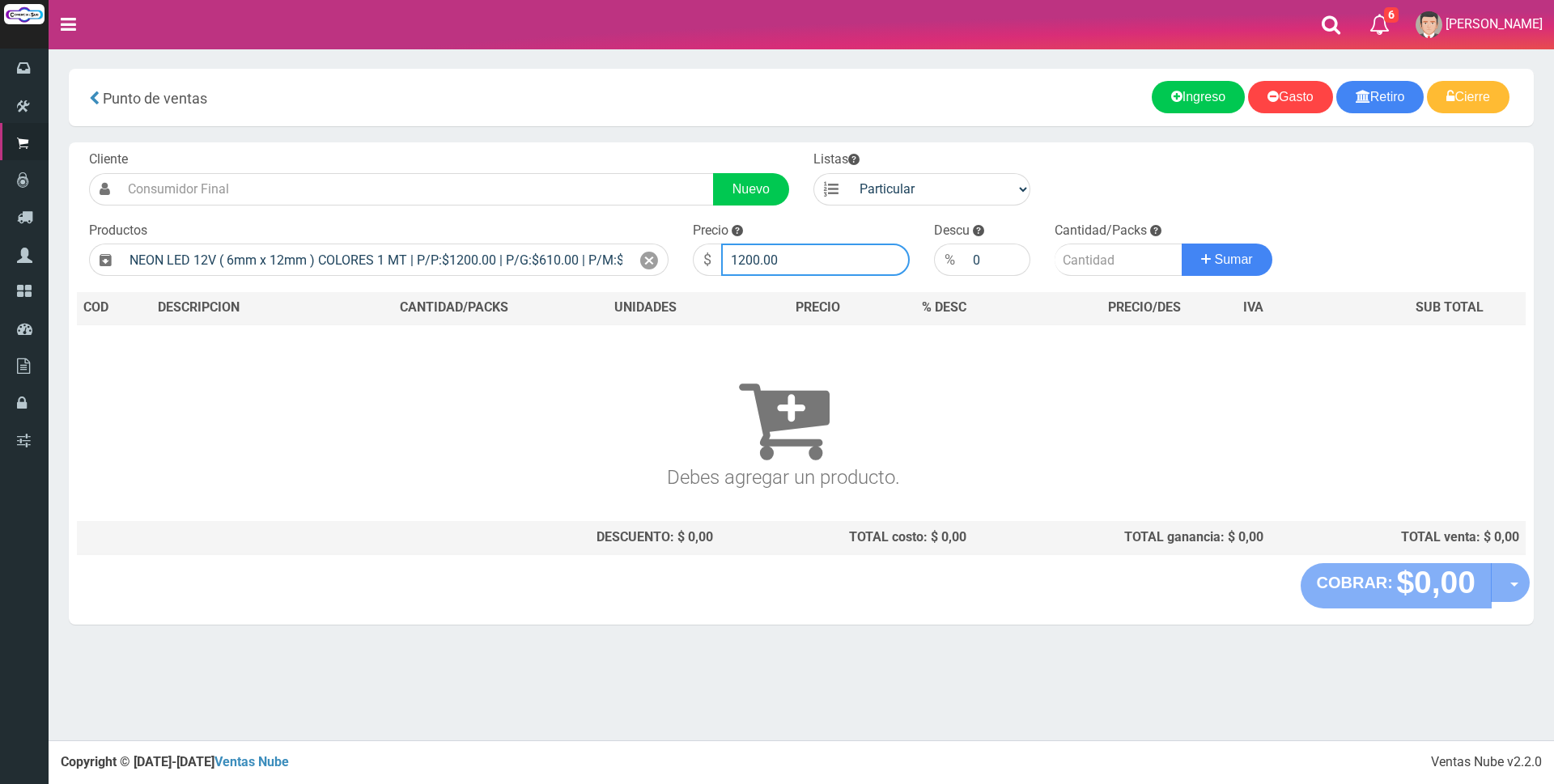
drag, startPoint x: 798, startPoint y: 259, endPoint x: 411, endPoint y: 229, distance: 388.2
click at [418, 150] on form "Cliente Nuevo Listas Particular Gremio Mayoristas" at bounding box center [800, 150] width 1448 height 0
type input "2800"
type input "3"
click at [1181, 243] on button "Sumar" at bounding box center [1226, 259] width 91 height 33
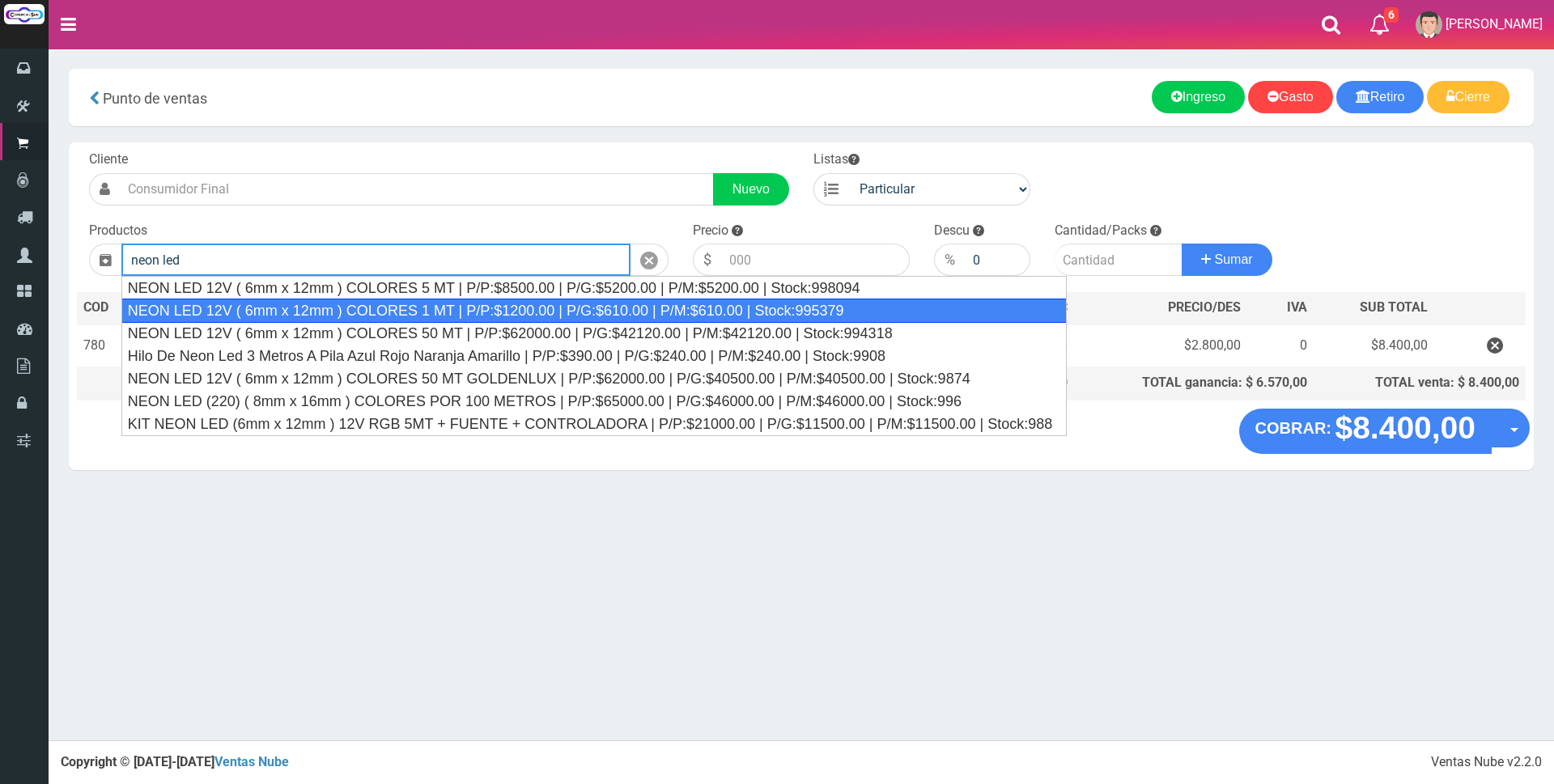
click at [466, 306] on div "NEON LED 12V ( 6mm x 12mm ) COLORES 1 MT | P/P:$1200.00 | P/G:$610.00 | P/M:$61…" at bounding box center [594, 310] width 945 height 24
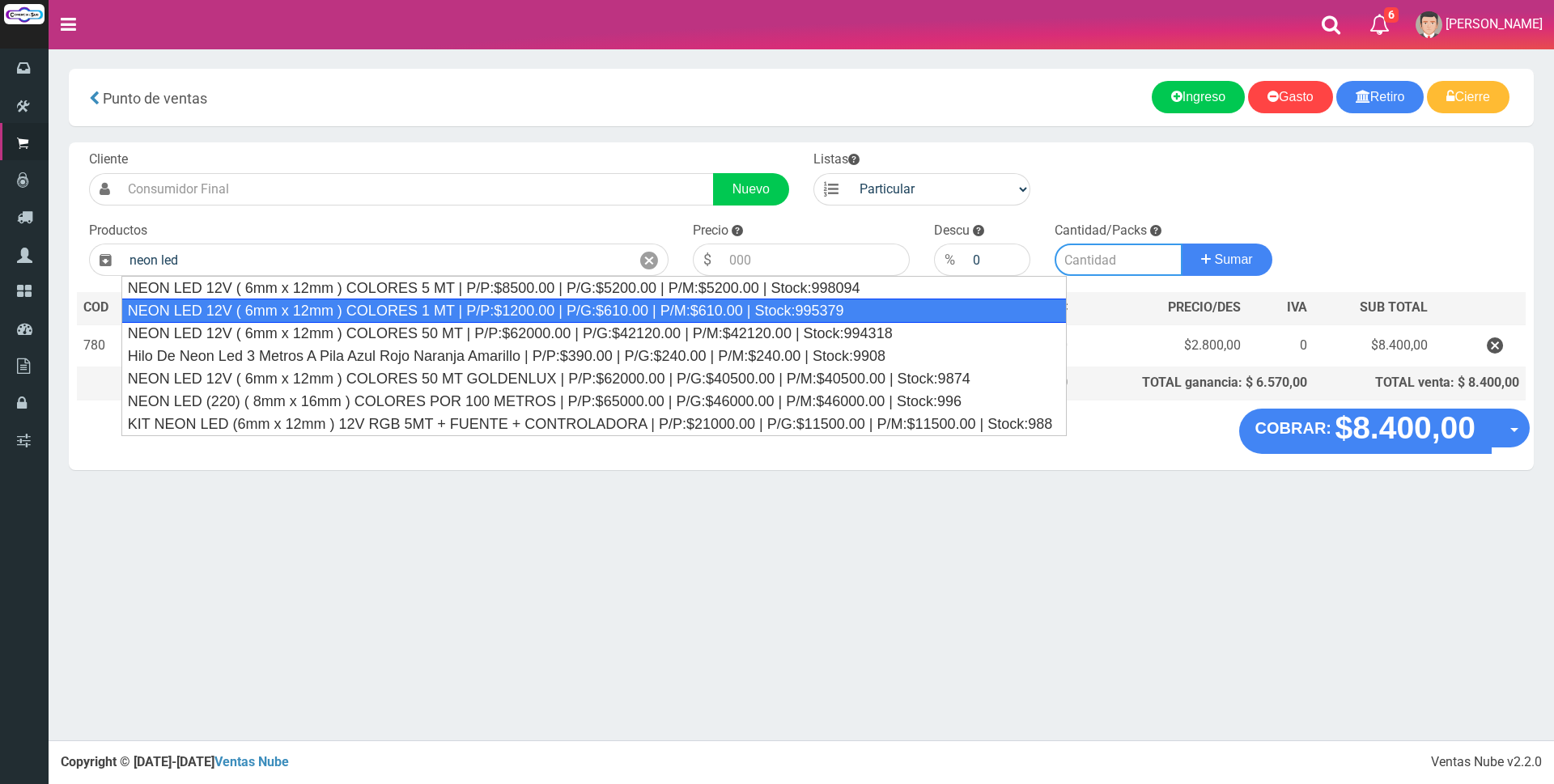
type input "NEON LED 12V ( 6mm x 12mm ) COLORES 1 MT | P/P:$1200.00 | P/G:$610.00 | P/M:$61…"
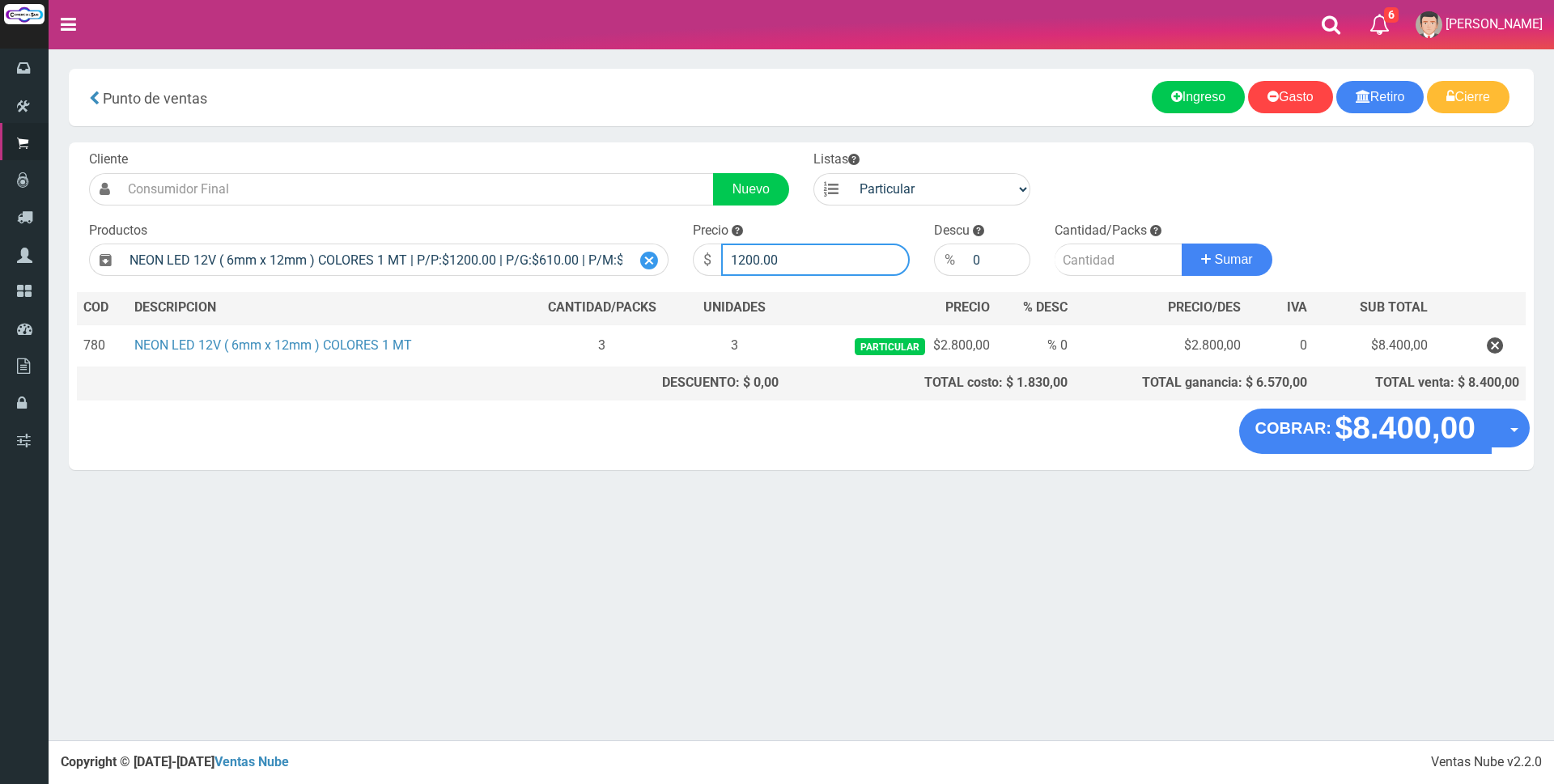
drag, startPoint x: 826, startPoint y: 252, endPoint x: 631, endPoint y: 263, distance: 195.3
click at [631, 150] on form "Cliente Nuevo Listas Particular Gremio Mayoristas" at bounding box center [800, 150] width 1448 height 0
type input "3"
type input "2800"
type input "5"
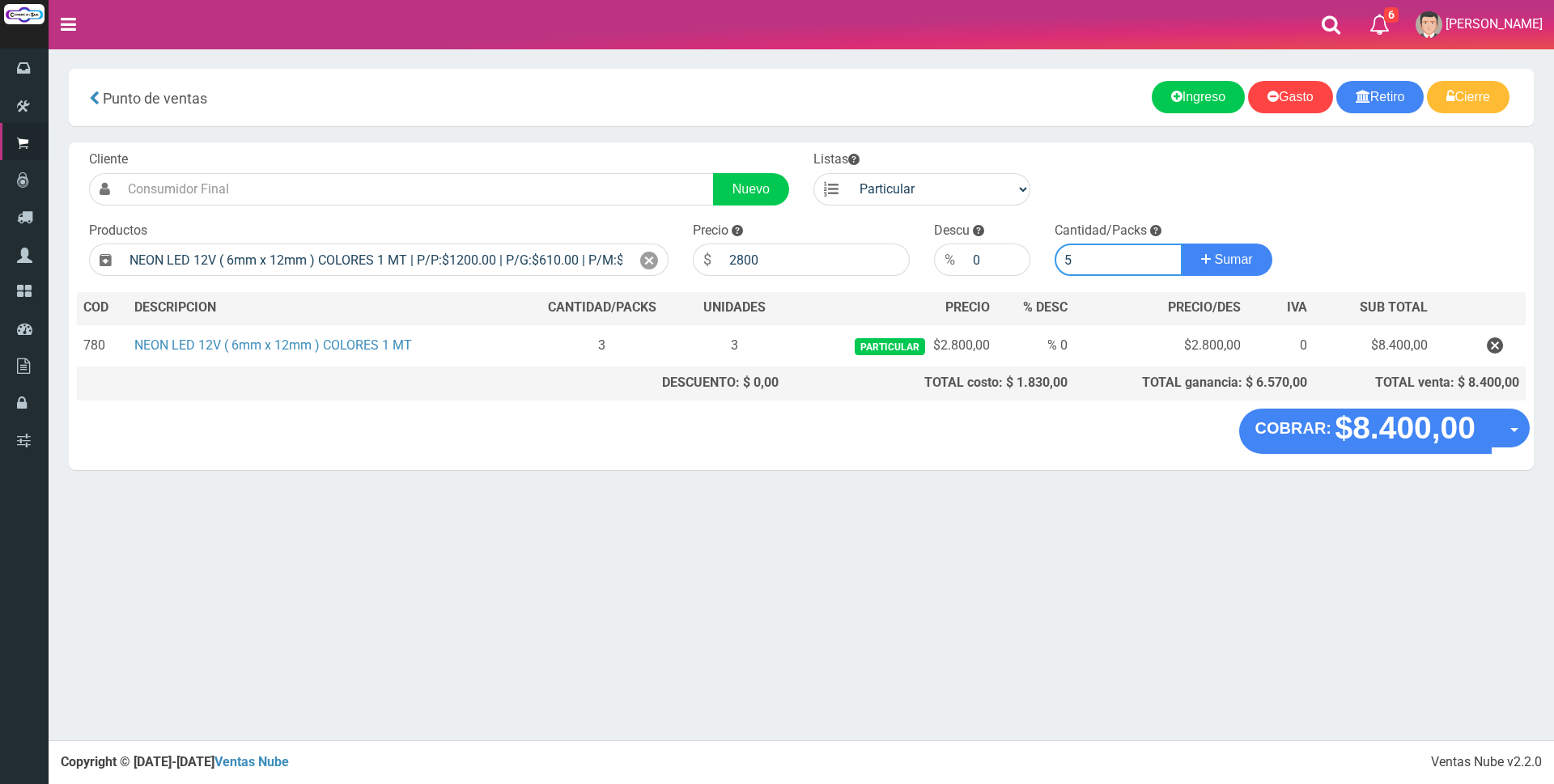
click at [1181, 243] on button "Sumar" at bounding box center [1226, 259] width 91 height 33
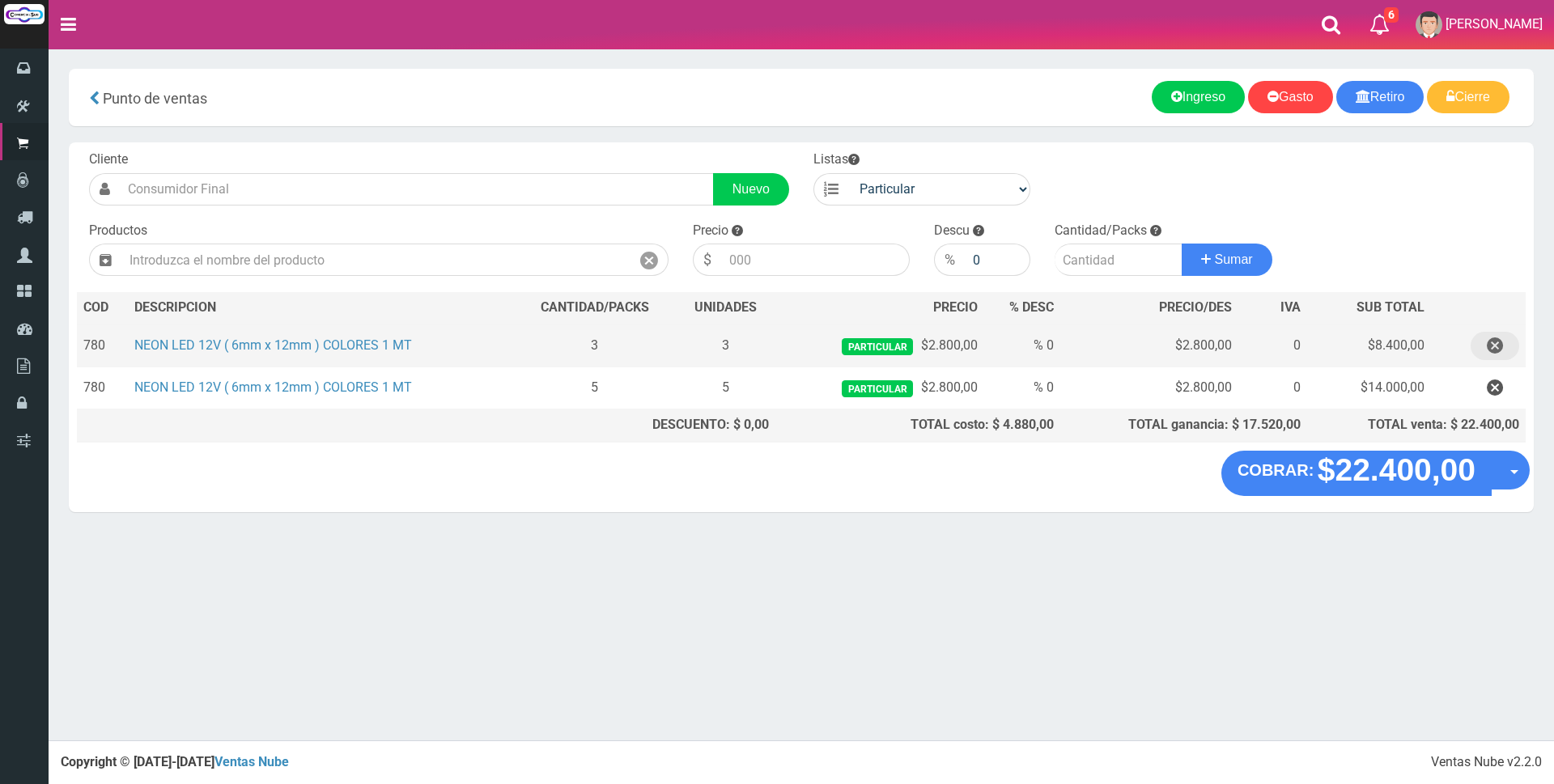
click at [1499, 344] on icon "button" at bounding box center [1494, 346] width 16 height 28
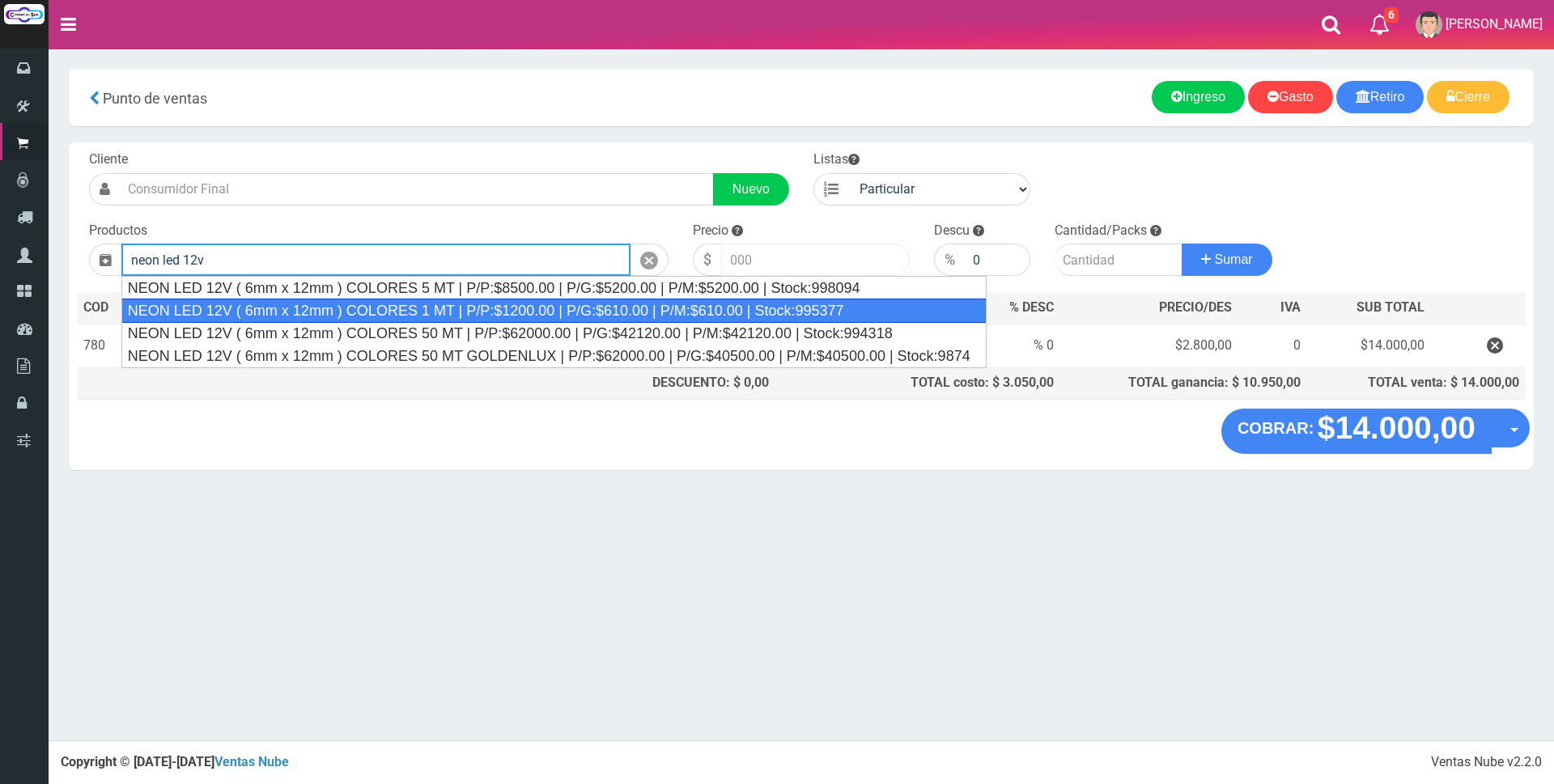
drag, startPoint x: 496, startPoint y: 309, endPoint x: 745, endPoint y: 267, distance: 252.5
click at [500, 309] on div "NEON LED 12V ( 6mm x 12mm ) COLORES 1 MT | P/P:$1200.00 | P/G:$610.00 | P/M:$61…" at bounding box center [554, 310] width 865 height 24
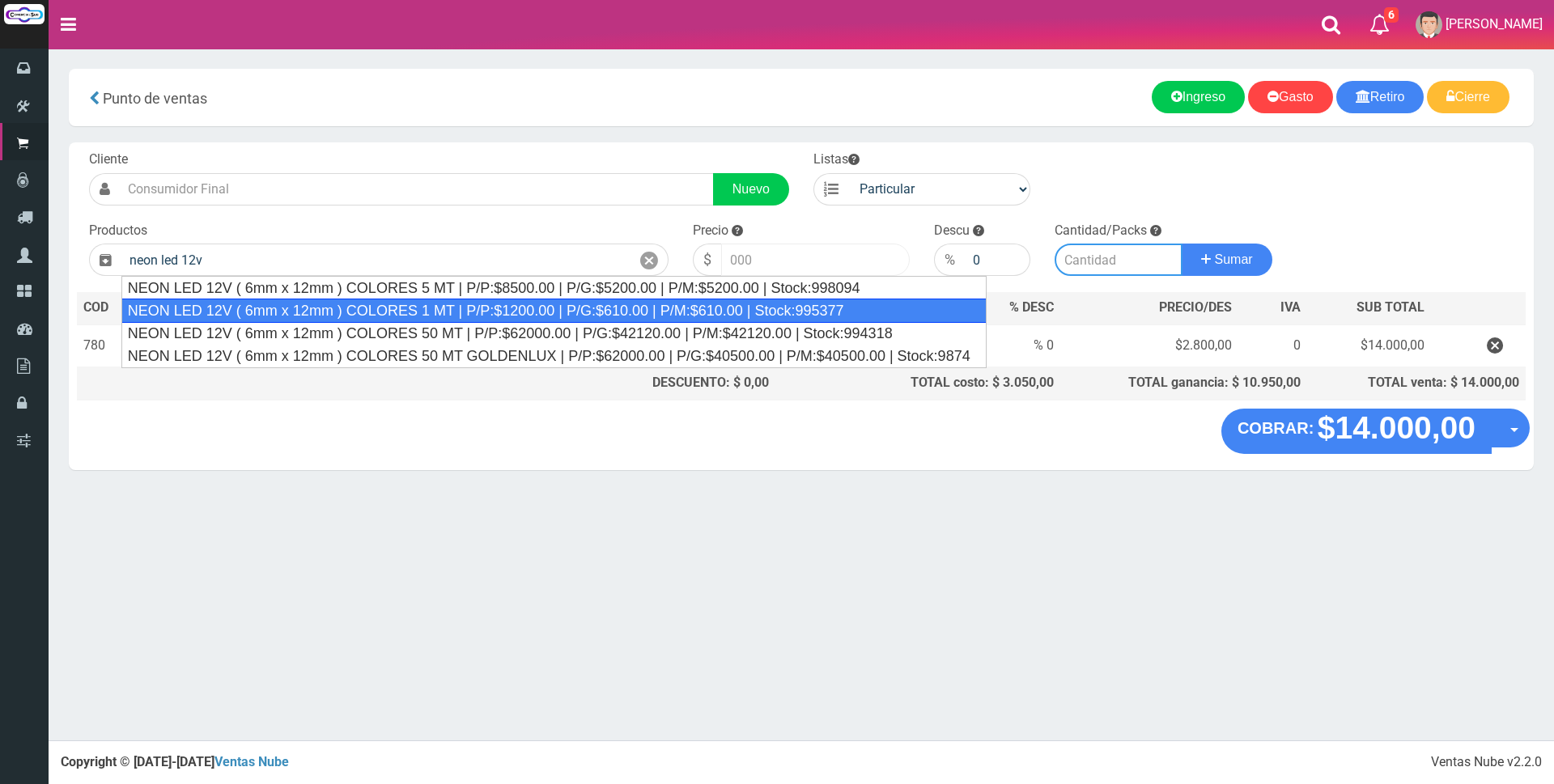
type input "NEON LED 12V ( 6mm x 12mm ) COLORES 1 MT | P/P:$1200.00 | P/G:$610.00 | P/M:$61…"
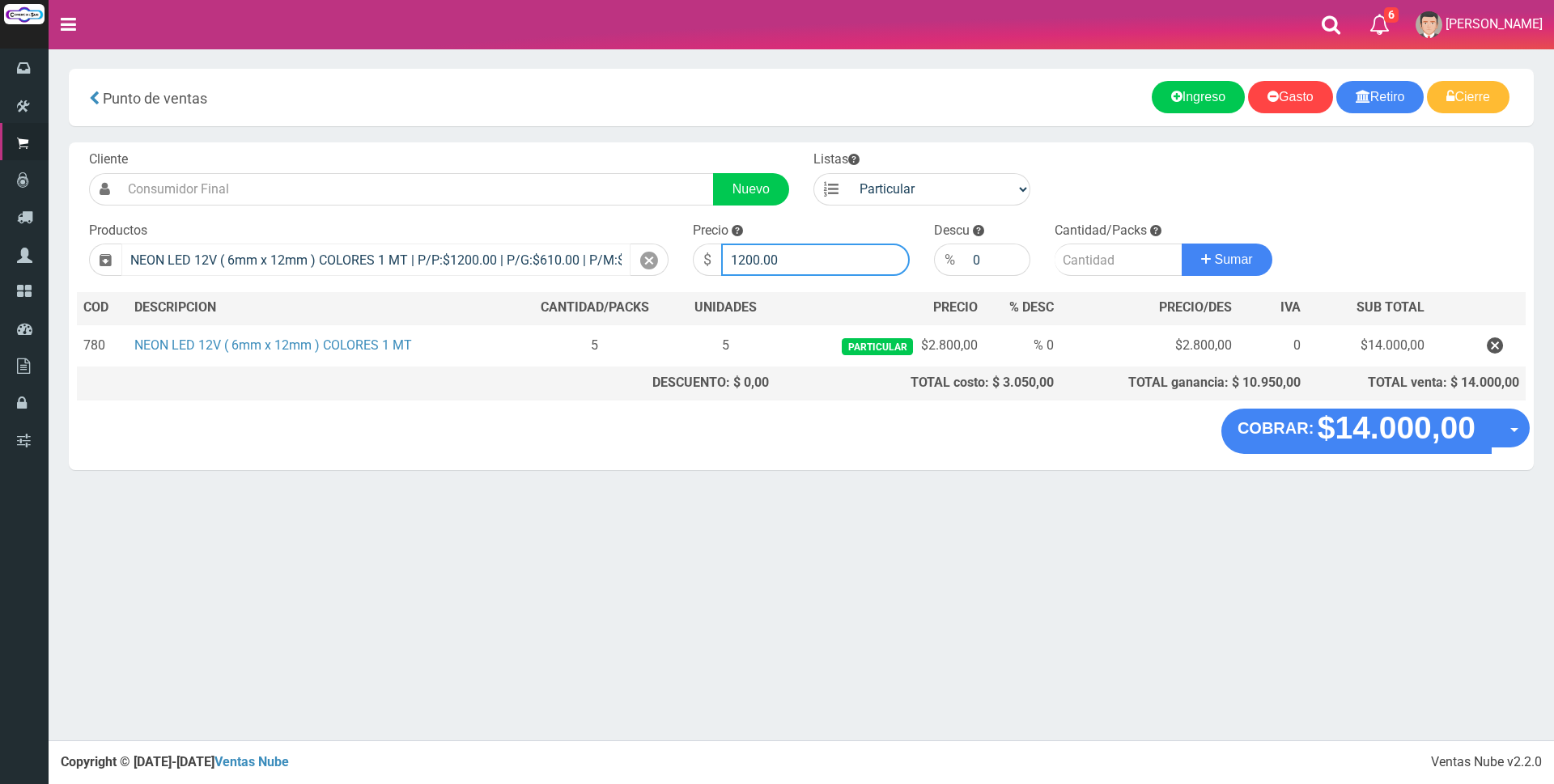
drag, startPoint x: 795, startPoint y: 261, endPoint x: 557, endPoint y: 257, distance: 238.0
click at [556, 150] on form "Cliente Nuevo Listas Particular Gremio Mayoristas" at bounding box center [800, 150] width 1448 height 0
type input "2800"
type input "3"
click at [1181, 243] on button "Sumar" at bounding box center [1226, 259] width 91 height 33
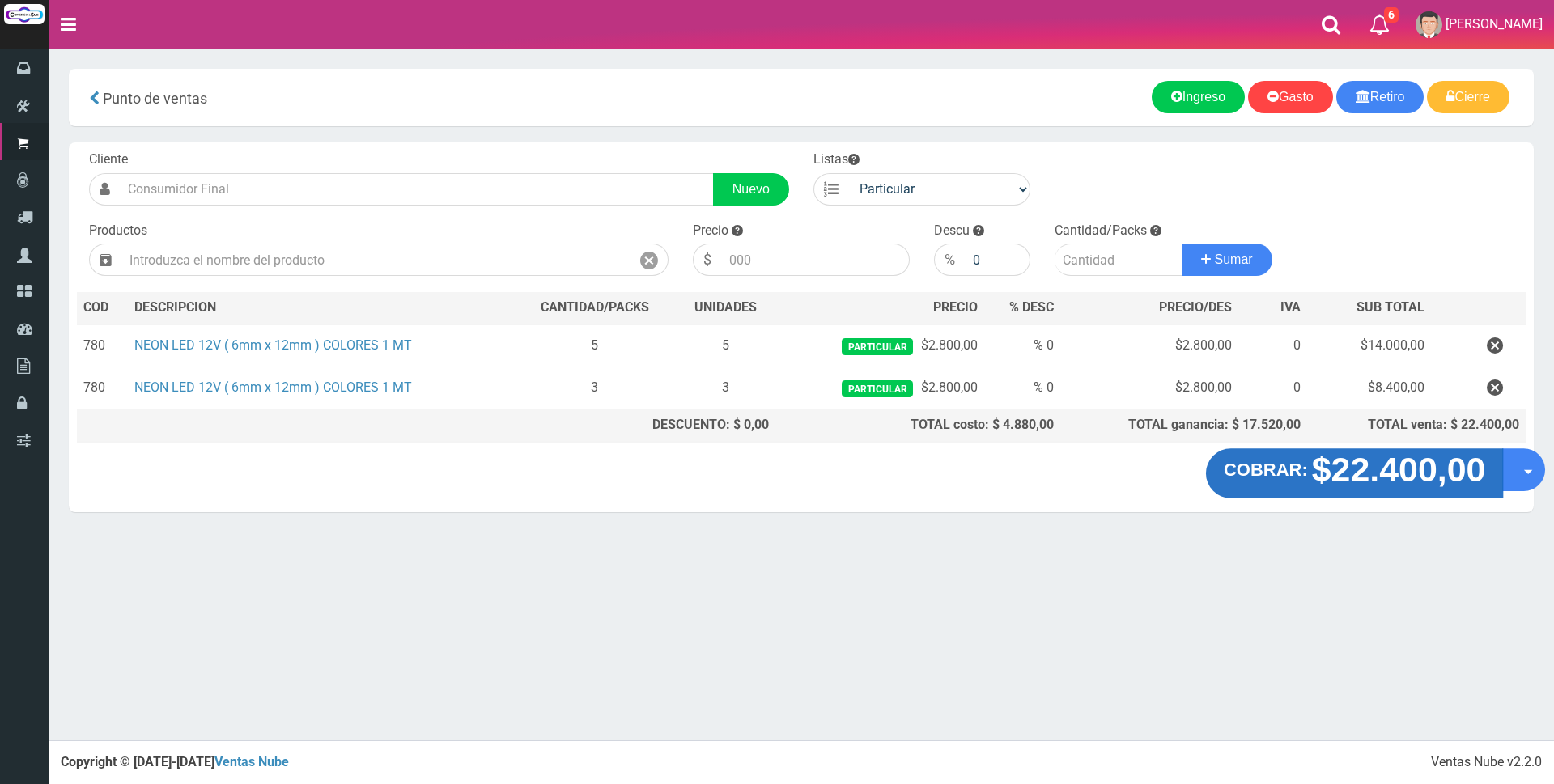
click at [1391, 468] on strong "$22.400,00" at bounding box center [1399, 469] width 174 height 38
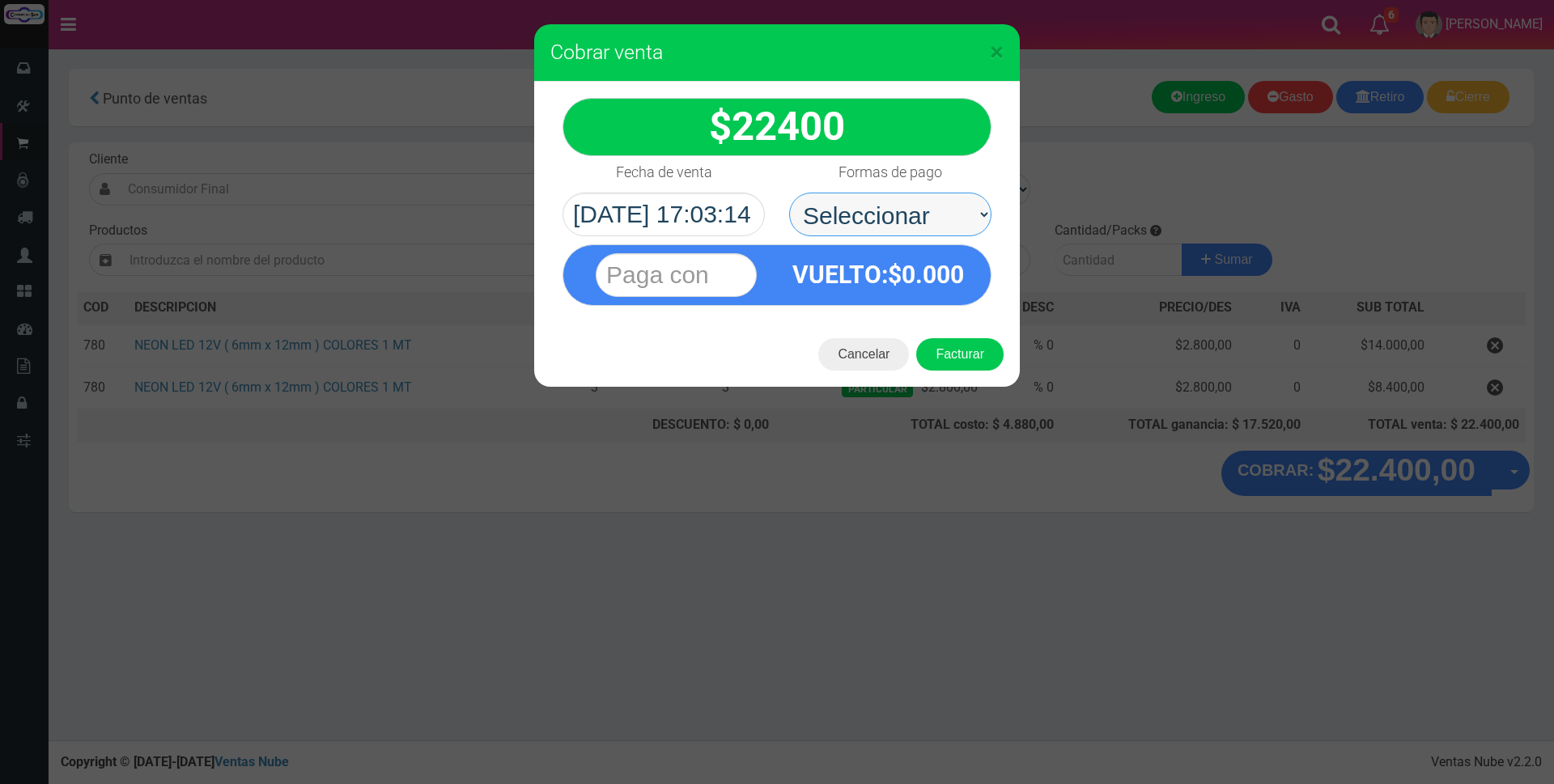
drag, startPoint x: 886, startPoint y: 237, endPoint x: 874, endPoint y: 211, distance: 28.6
click at [874, 211] on select "Seleccionar Efectivo Tarjeta de Crédito Depósito Débito" at bounding box center [890, 214] width 202 height 44
select select "Efectivo"
click at [789, 192] on select "Seleccionar Efectivo Tarjeta de Crédito Depósito Débito" at bounding box center [890, 214] width 202 height 44
click at [698, 275] on input "text" at bounding box center [676, 275] width 161 height 44
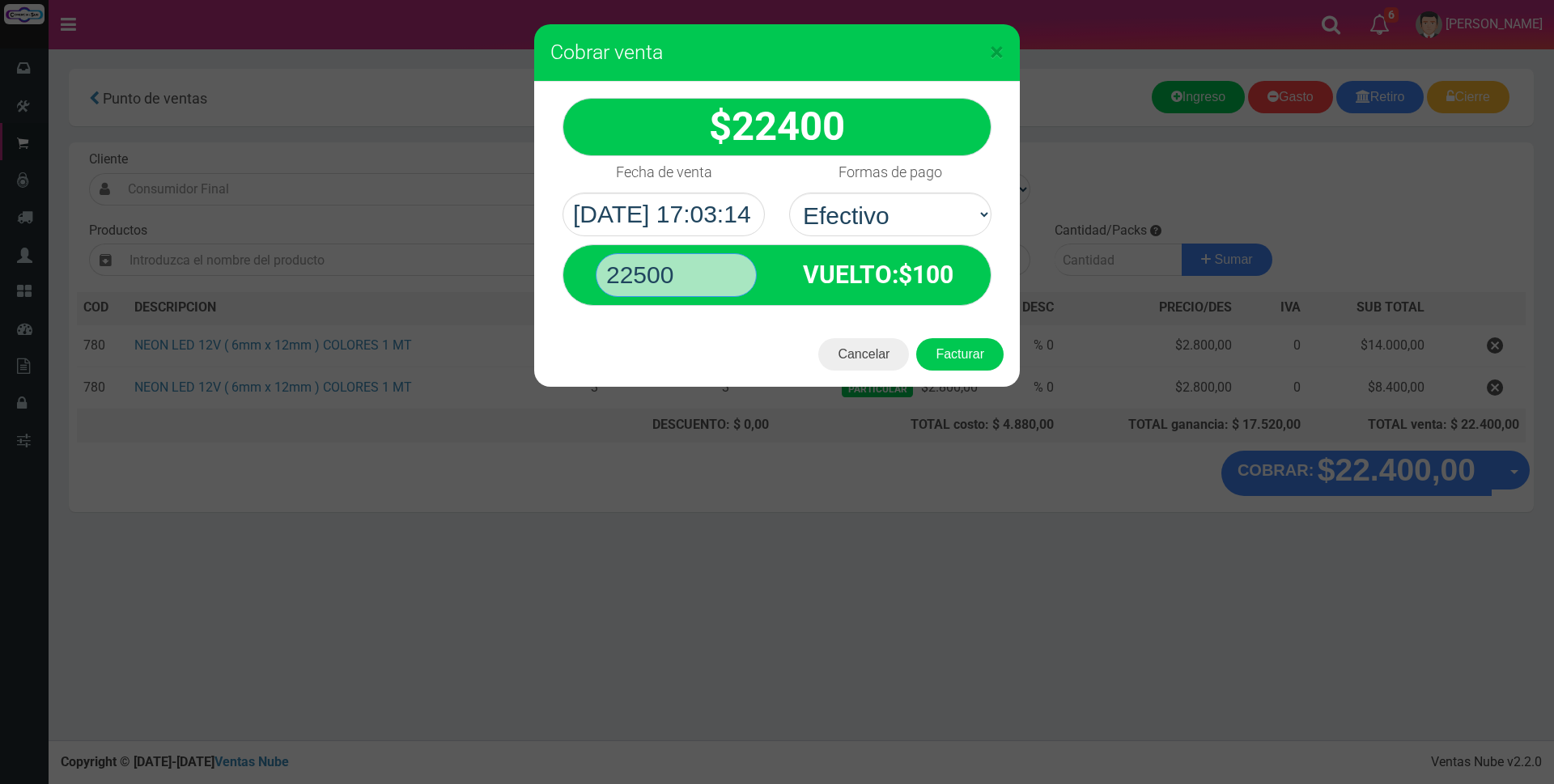
type input "22500"
click at [916, 338] on button "Facturar" at bounding box center [959, 354] width 87 height 33
